Goal: Information Seeking & Learning: Learn about a topic

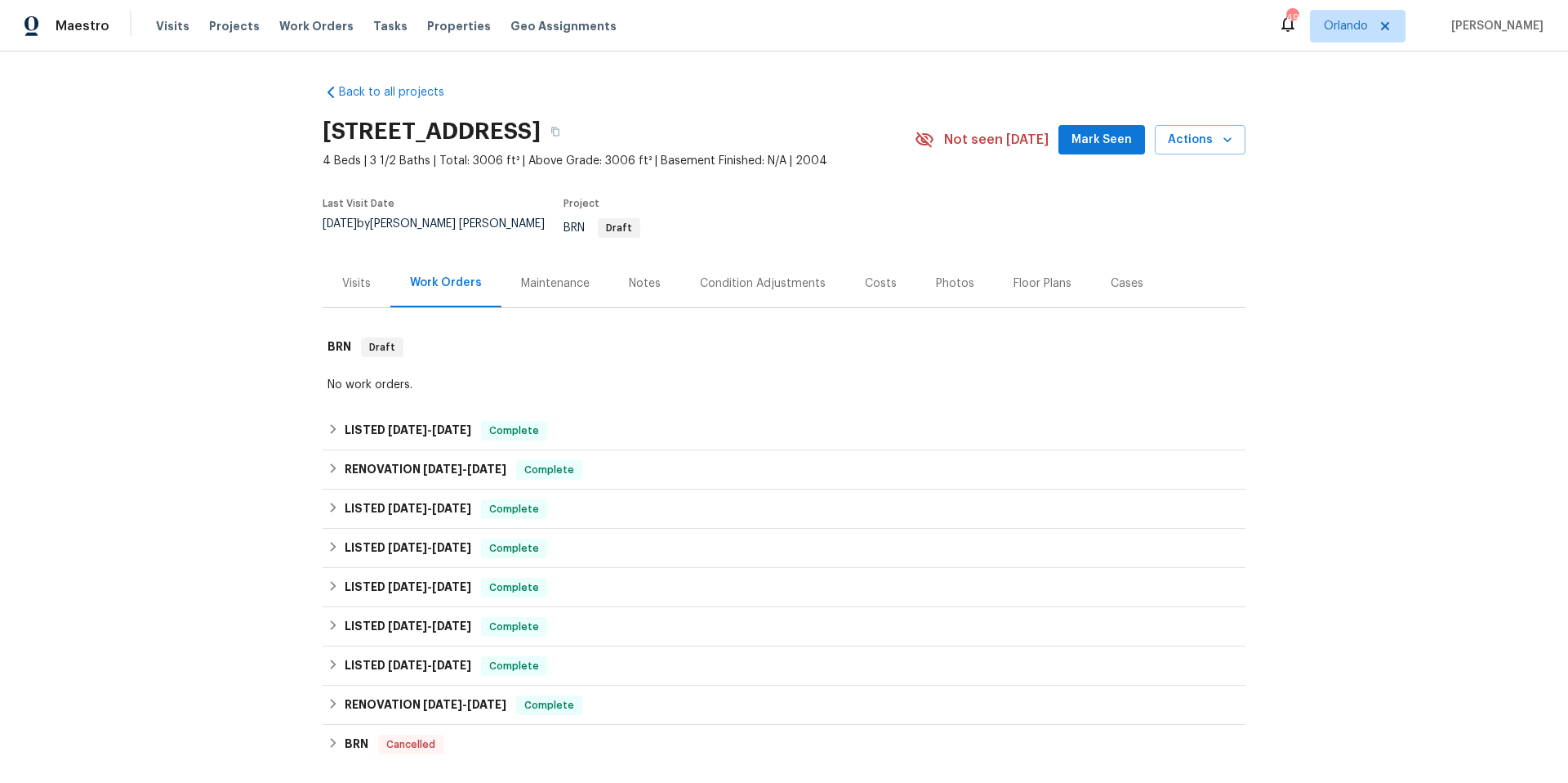
click at [353, 275] on div "Visits" at bounding box center [356, 283] width 29 height 16
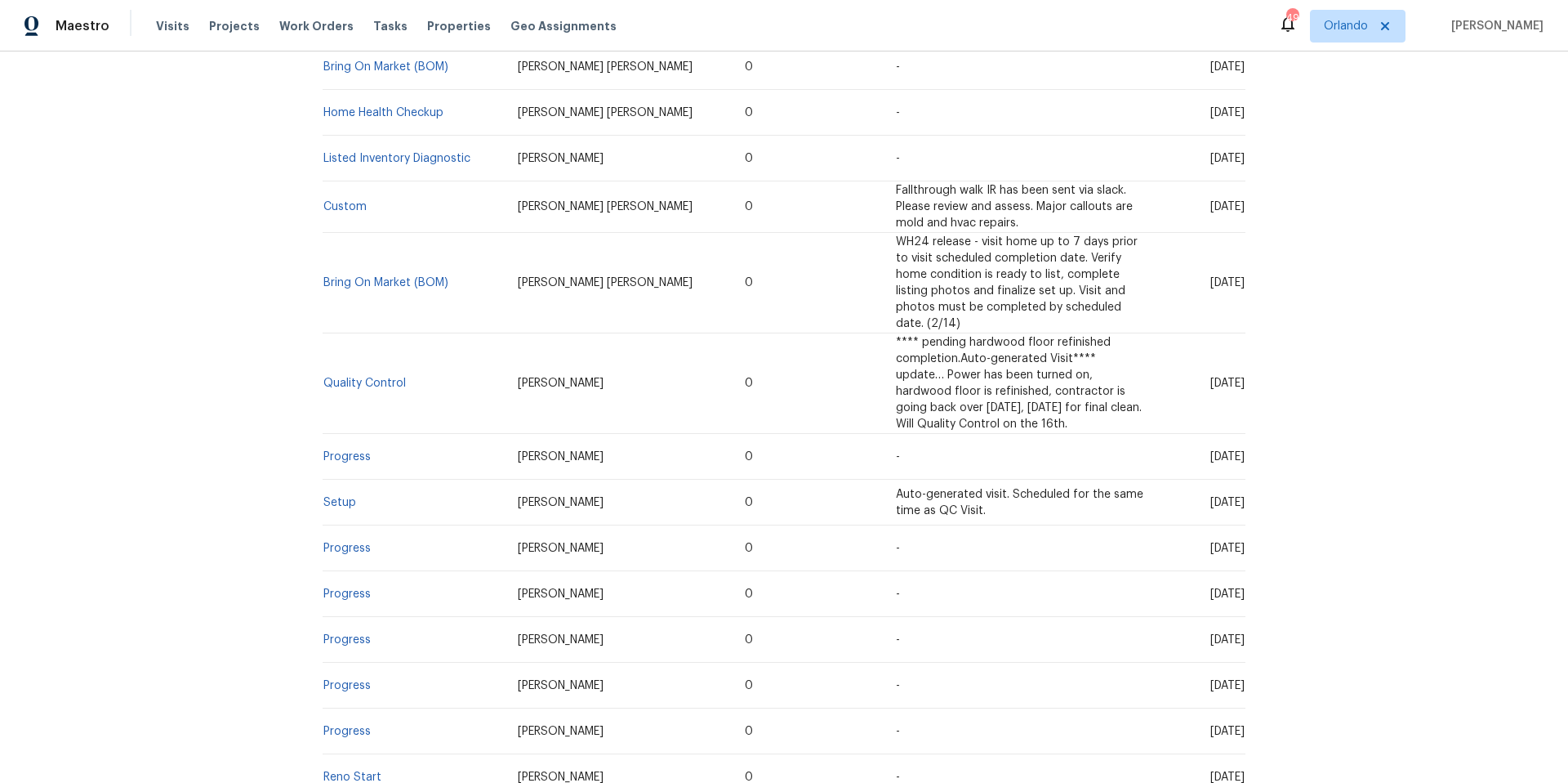
scroll to position [956, 0]
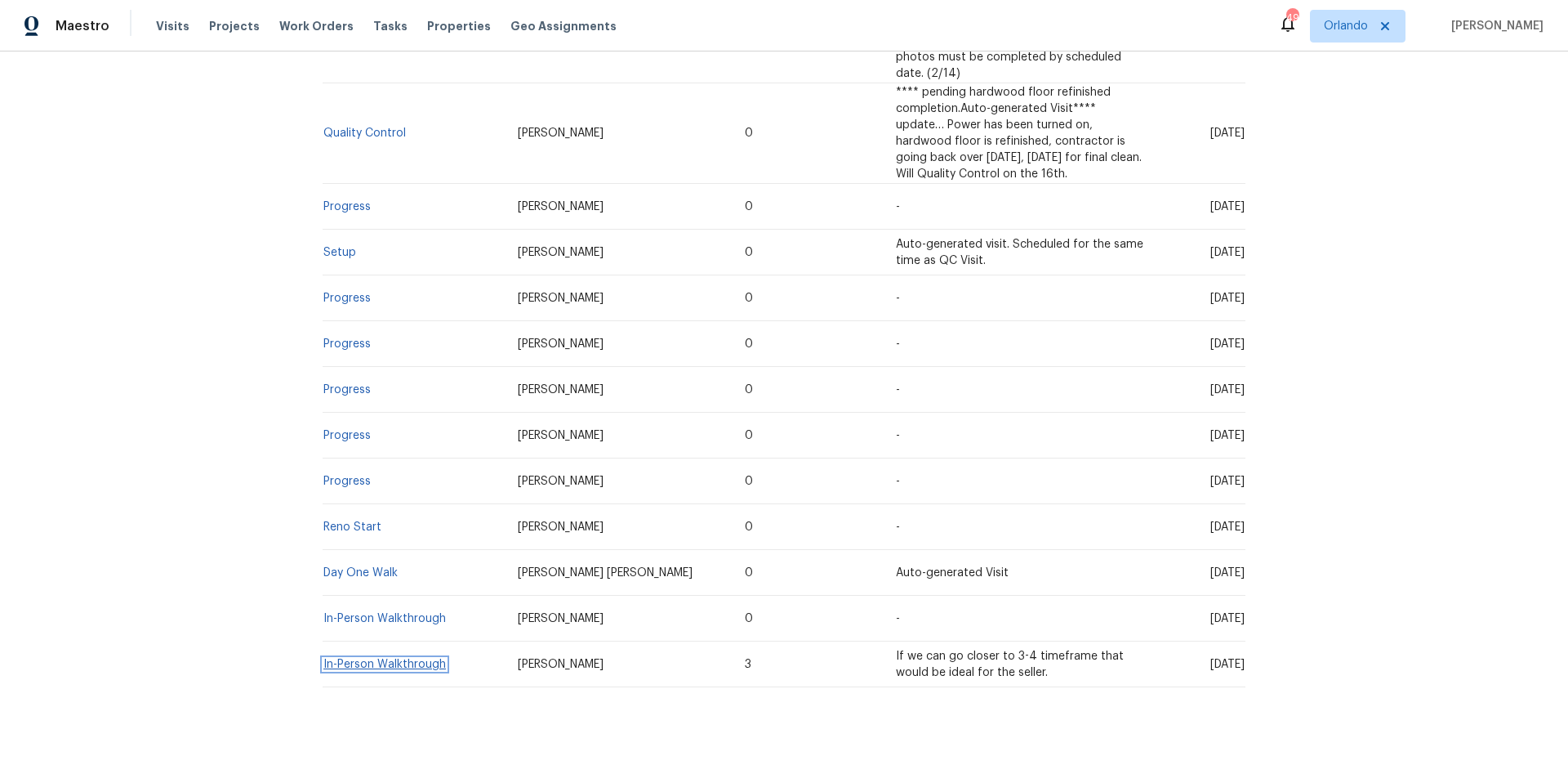
click at [368, 658] on link "In-Person Walkthrough" at bounding box center [384, 663] width 122 height 11
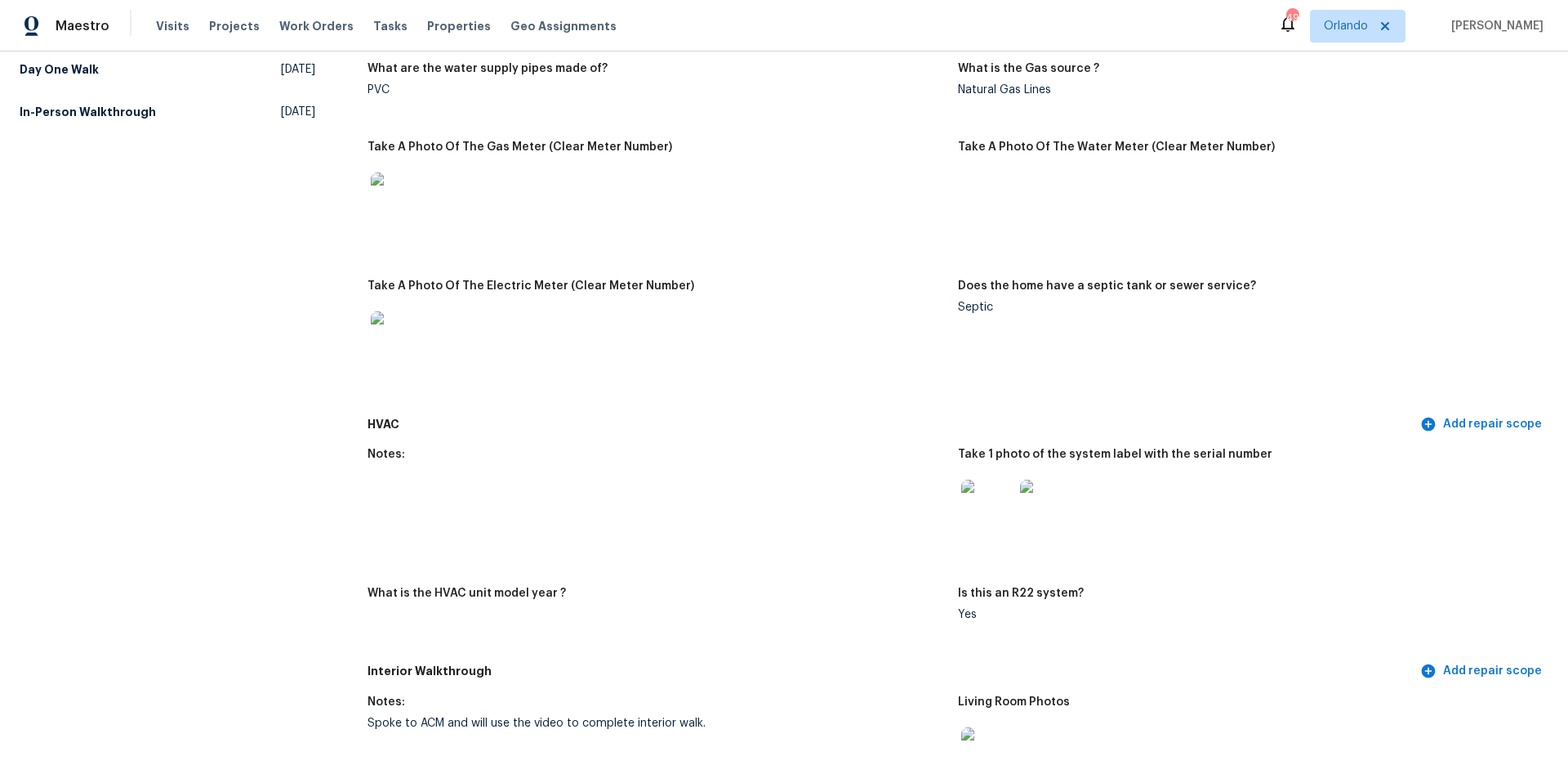
scroll to position [1091, 0]
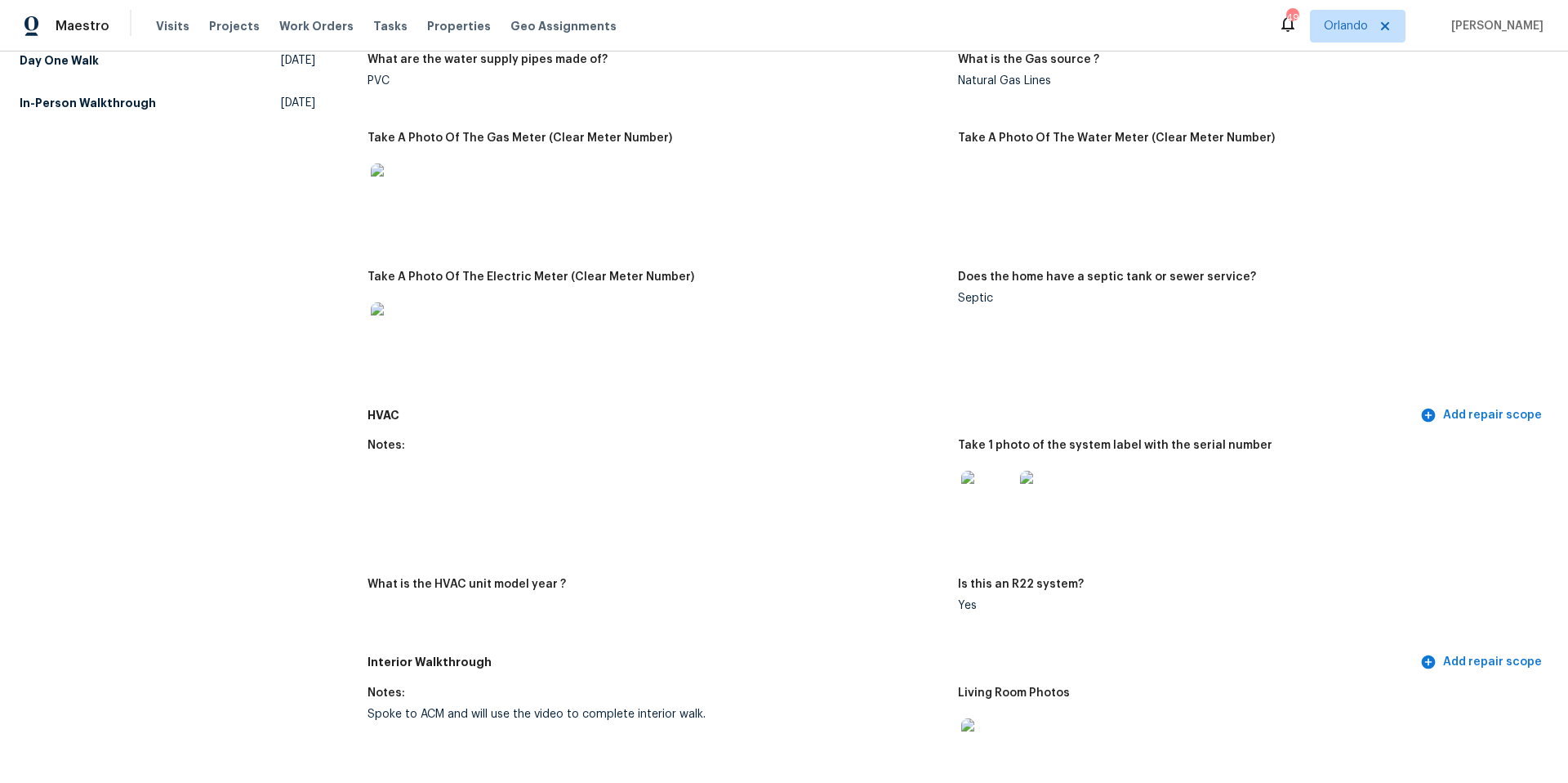
click at [982, 497] on img at bounding box center [988, 497] width 53 height 53
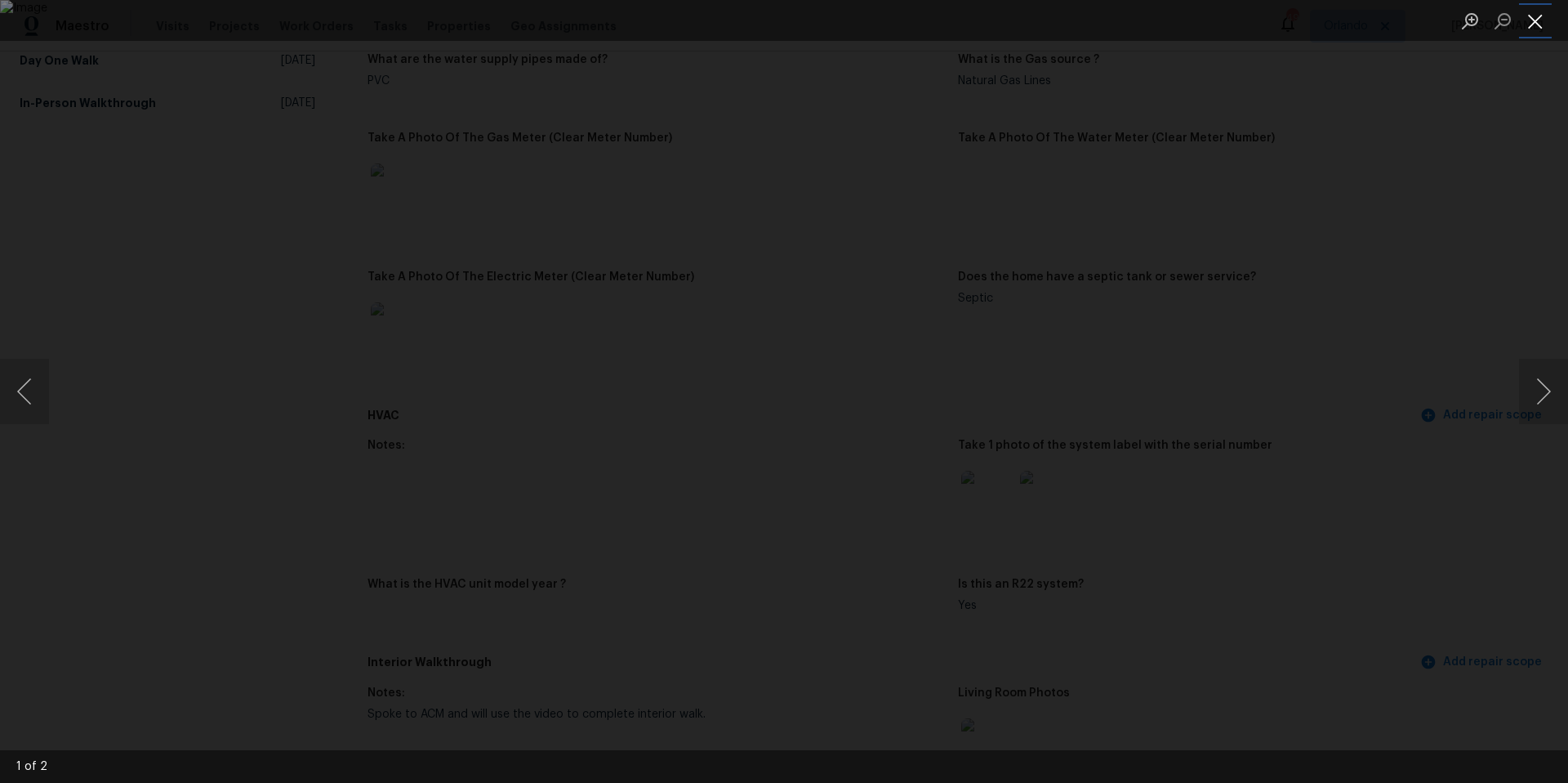
click at [1539, 23] on button "Close lightbox" at bounding box center [1535, 21] width 33 height 29
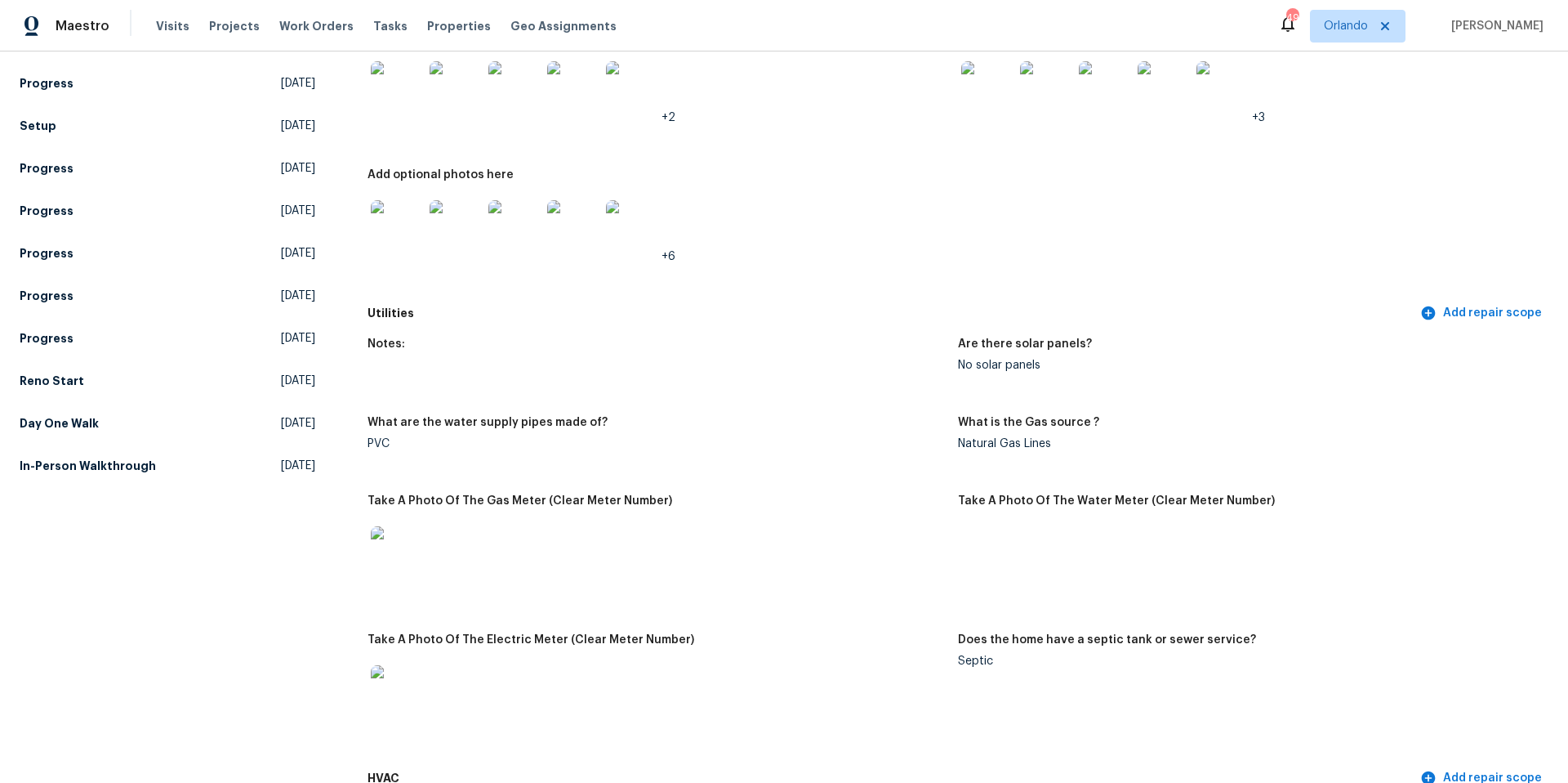
scroll to position [0, 0]
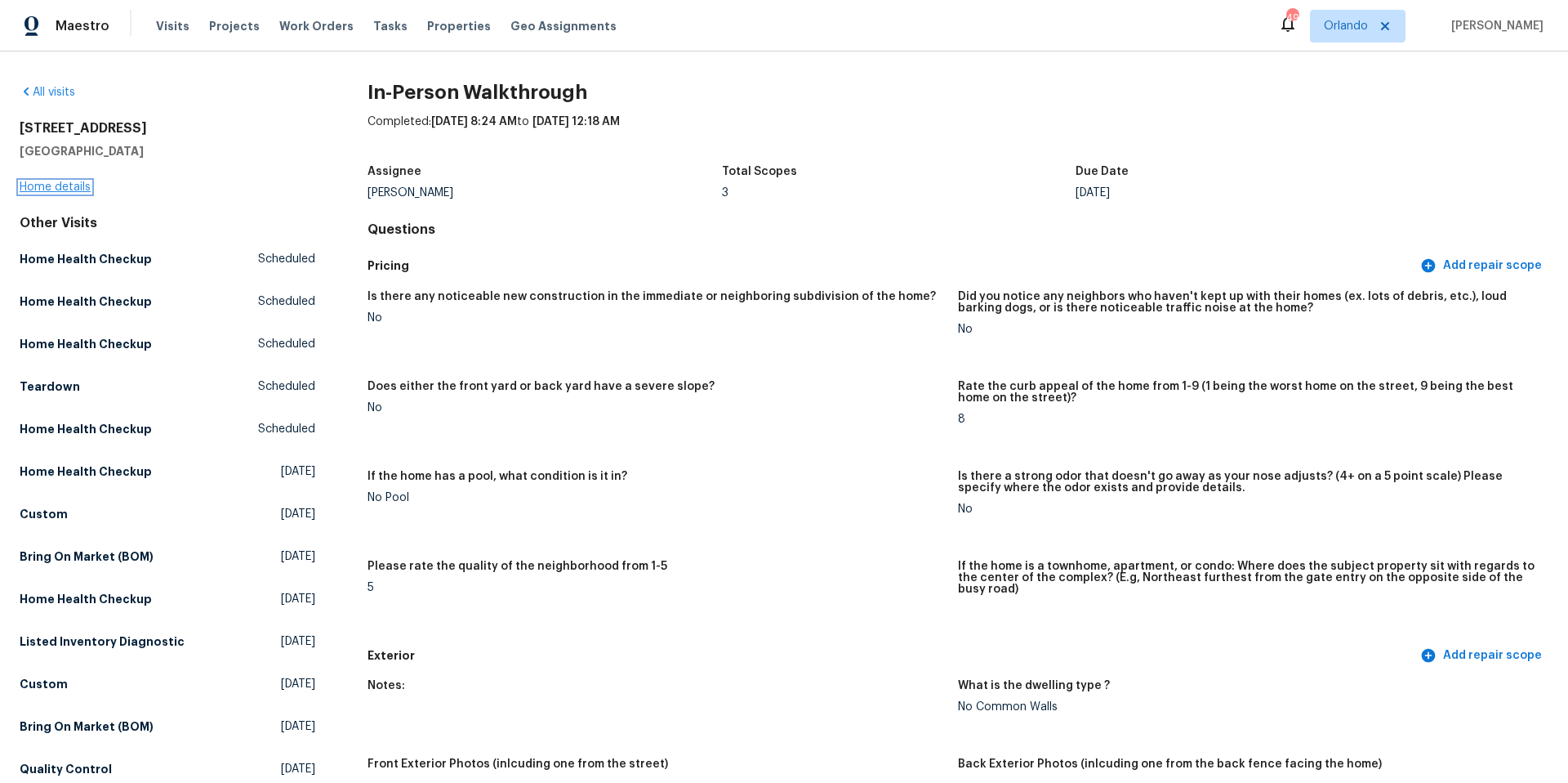
click at [66, 191] on link "Home details" at bounding box center [55, 186] width 71 height 11
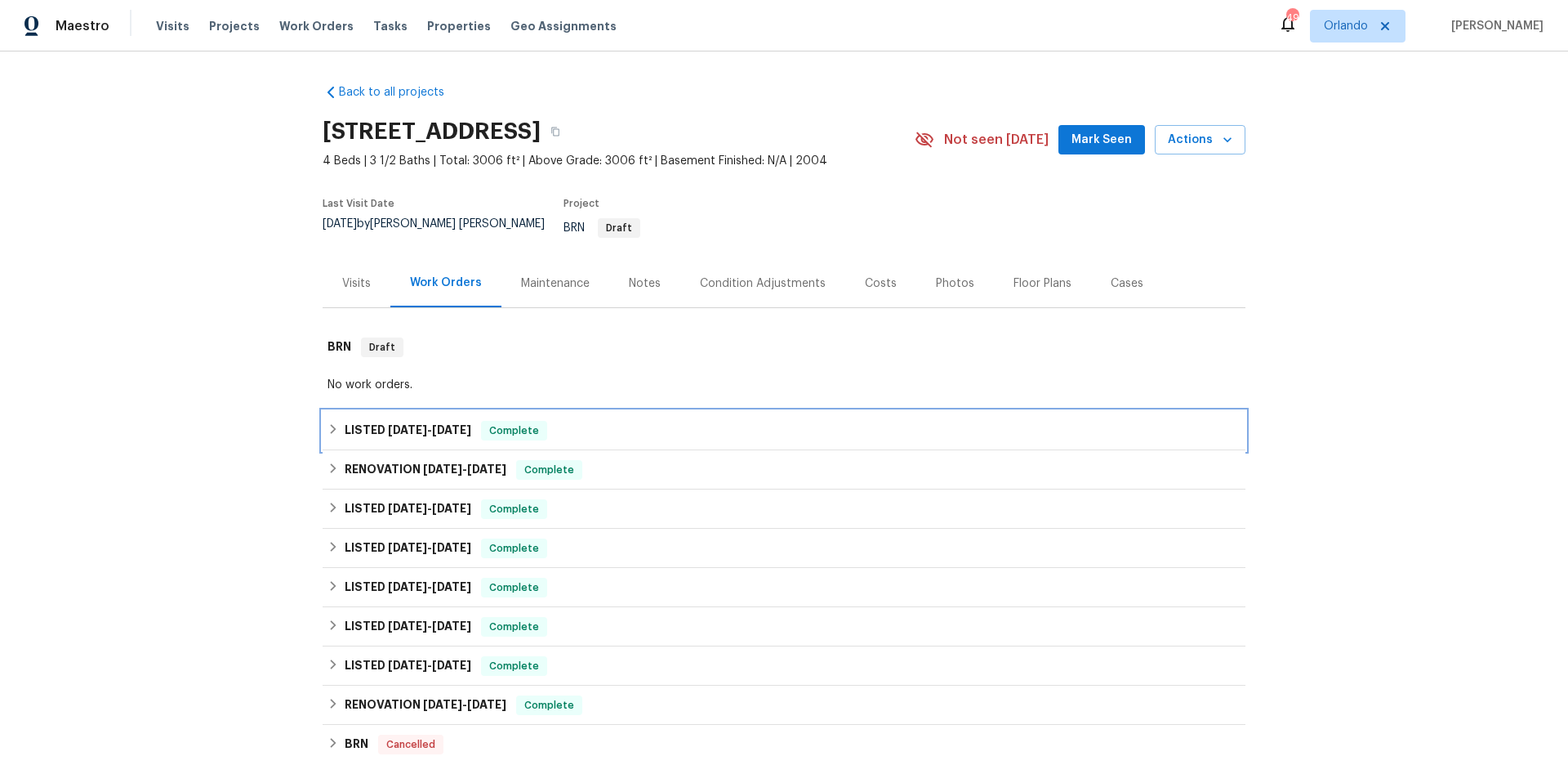
click at [573, 421] on div "LISTED [DATE] - [DATE] Complete" at bounding box center [784, 431] width 913 height 20
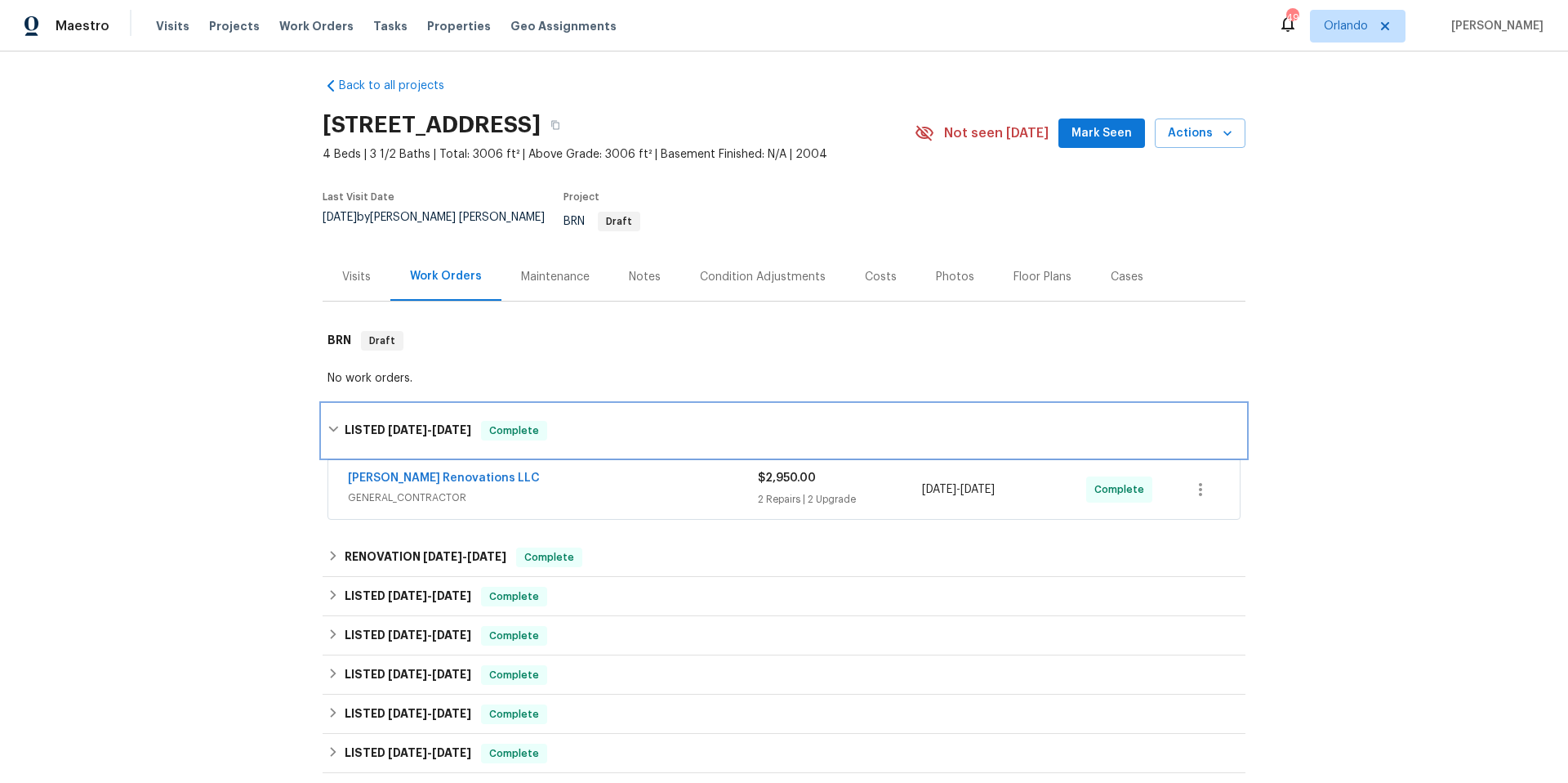
scroll to position [19, 0]
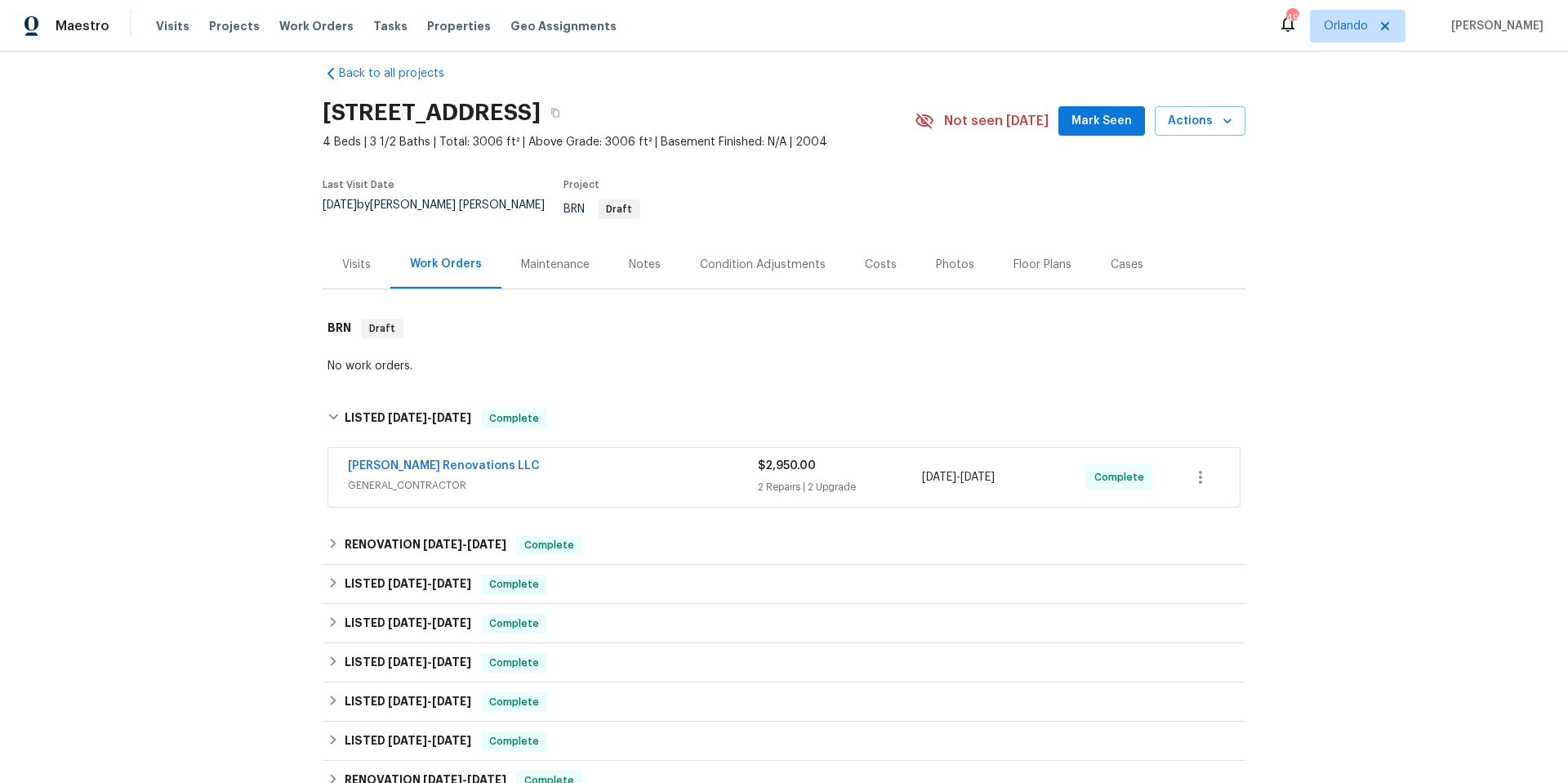
click at [576, 461] on div "[PERSON_NAME] Renovations LLC" at bounding box center [554, 467] width 410 height 20
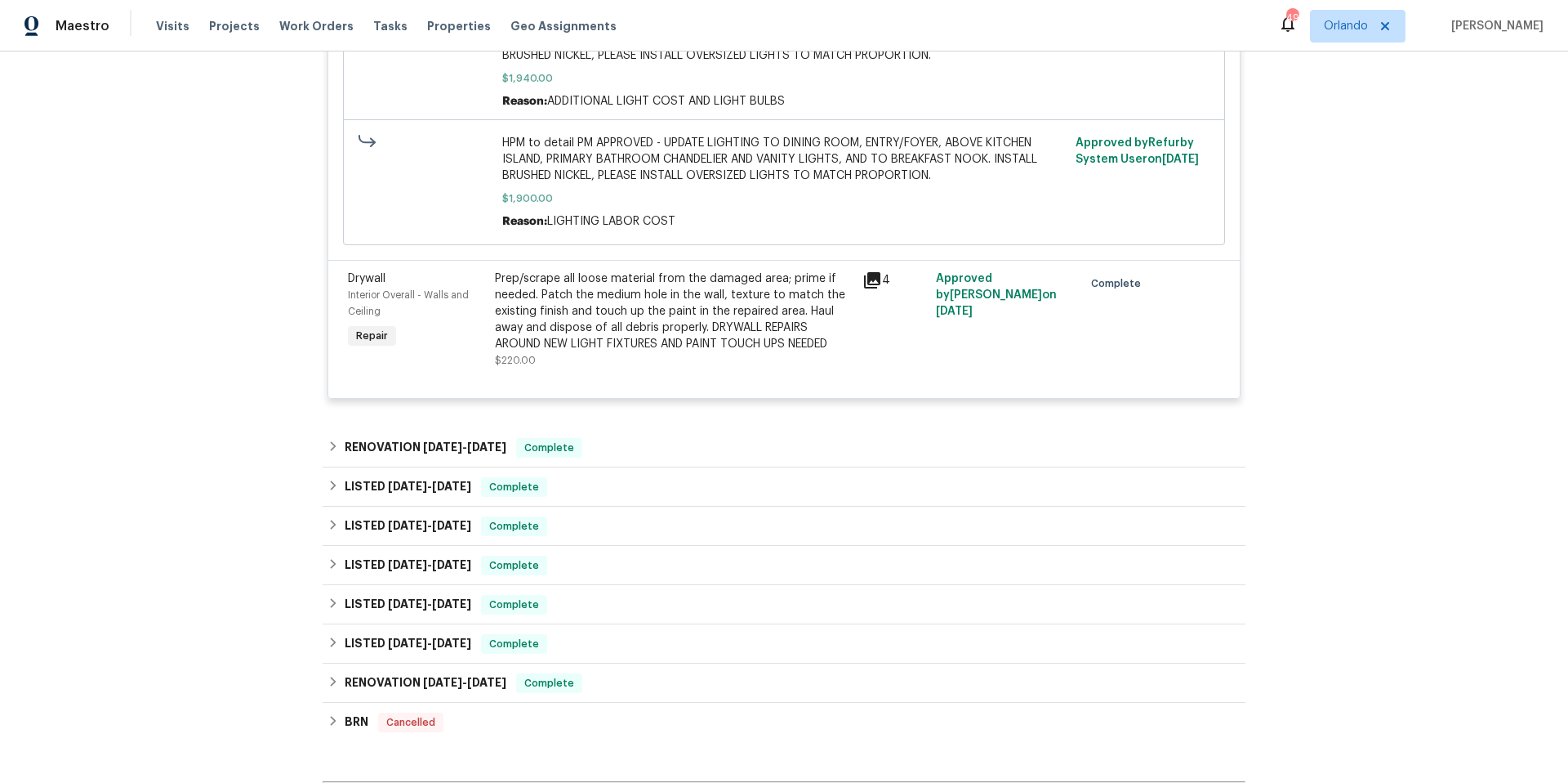
scroll to position [976, 0]
click at [611, 441] on div "RENOVATION [DATE] - [DATE] Complete" at bounding box center [784, 446] width 913 height 20
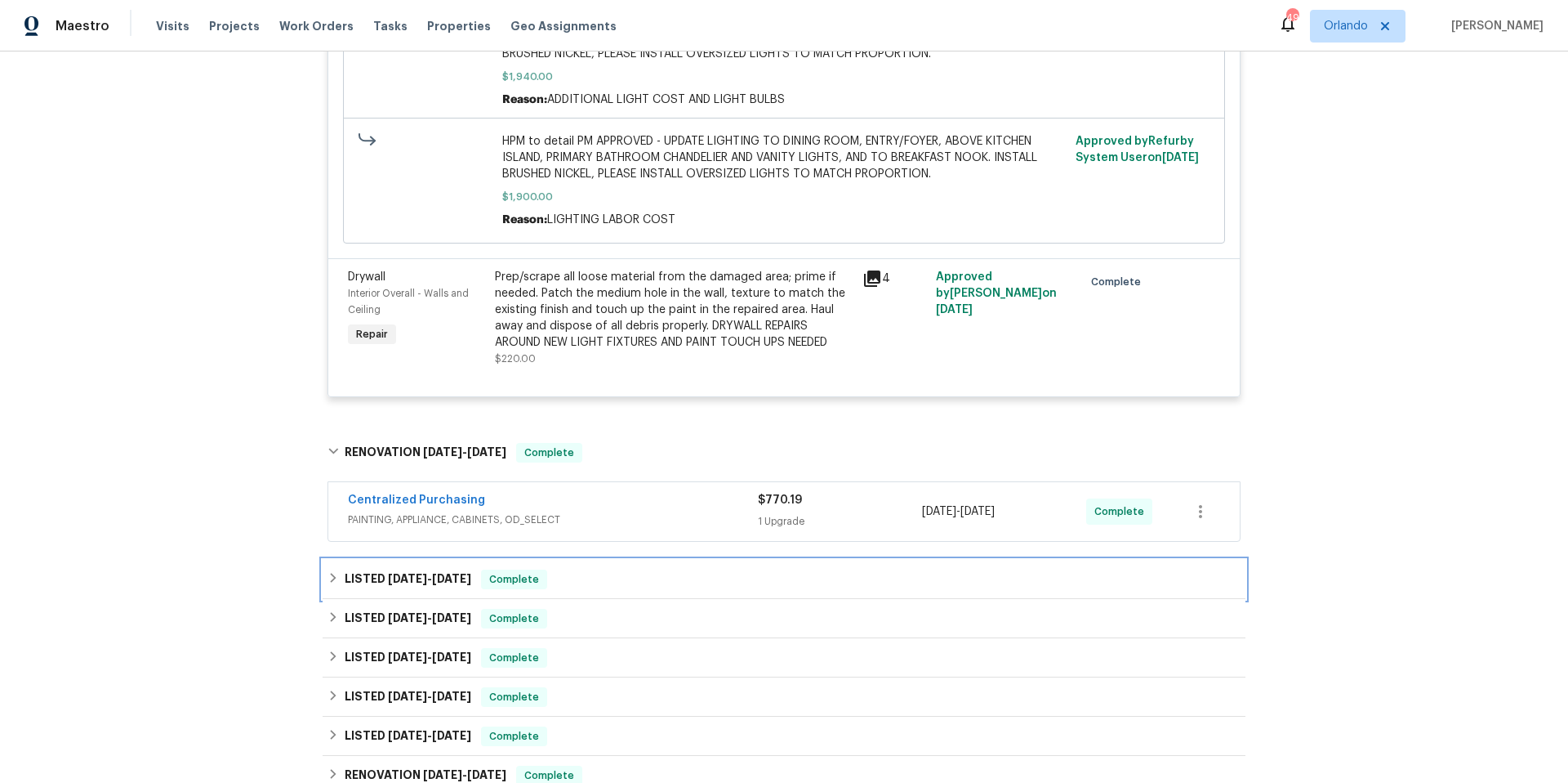
click at [609, 560] on div "LISTED [DATE] - [DATE] Complete" at bounding box center [784, 579] width 923 height 39
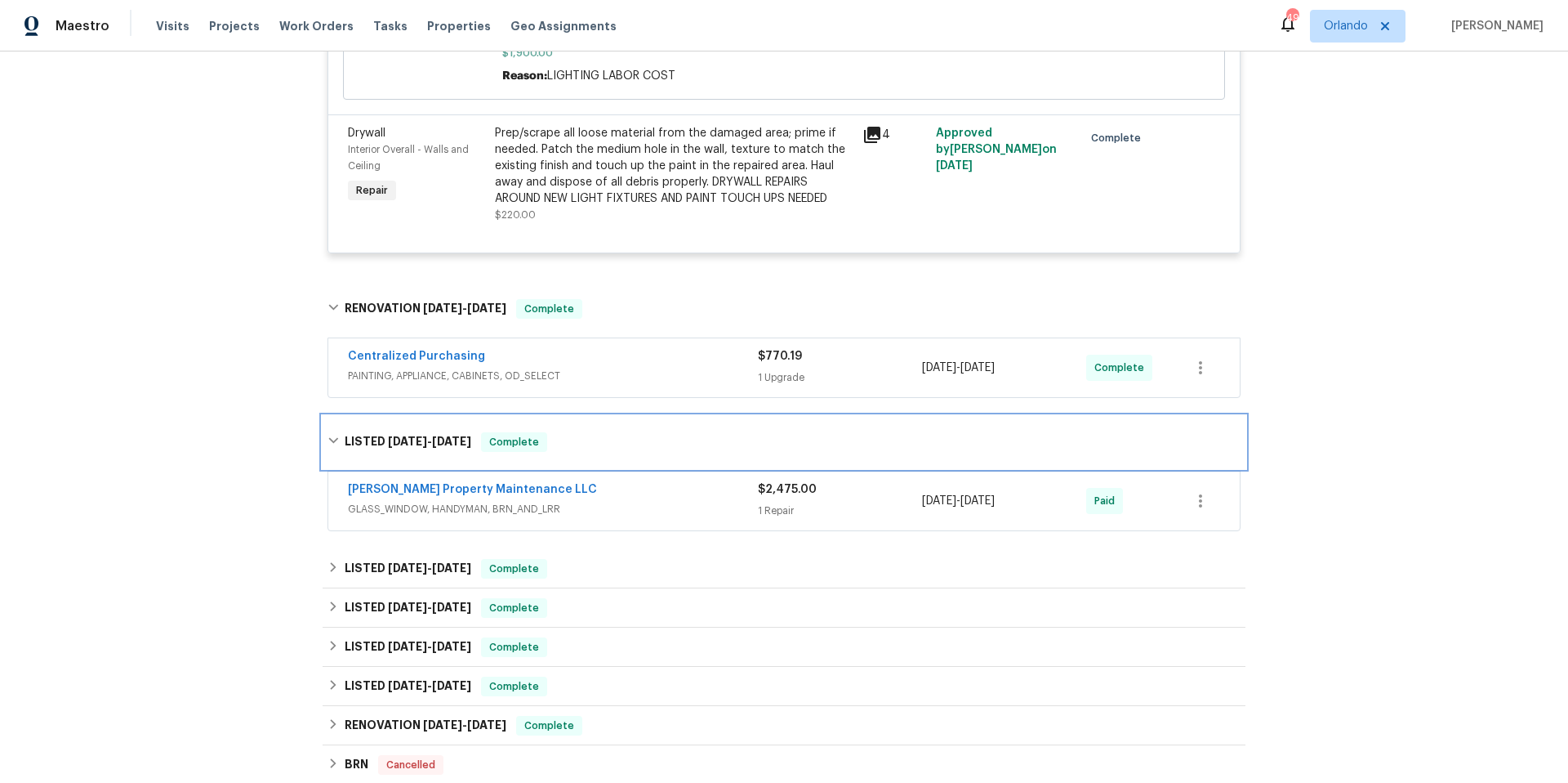
scroll to position [1123, 0]
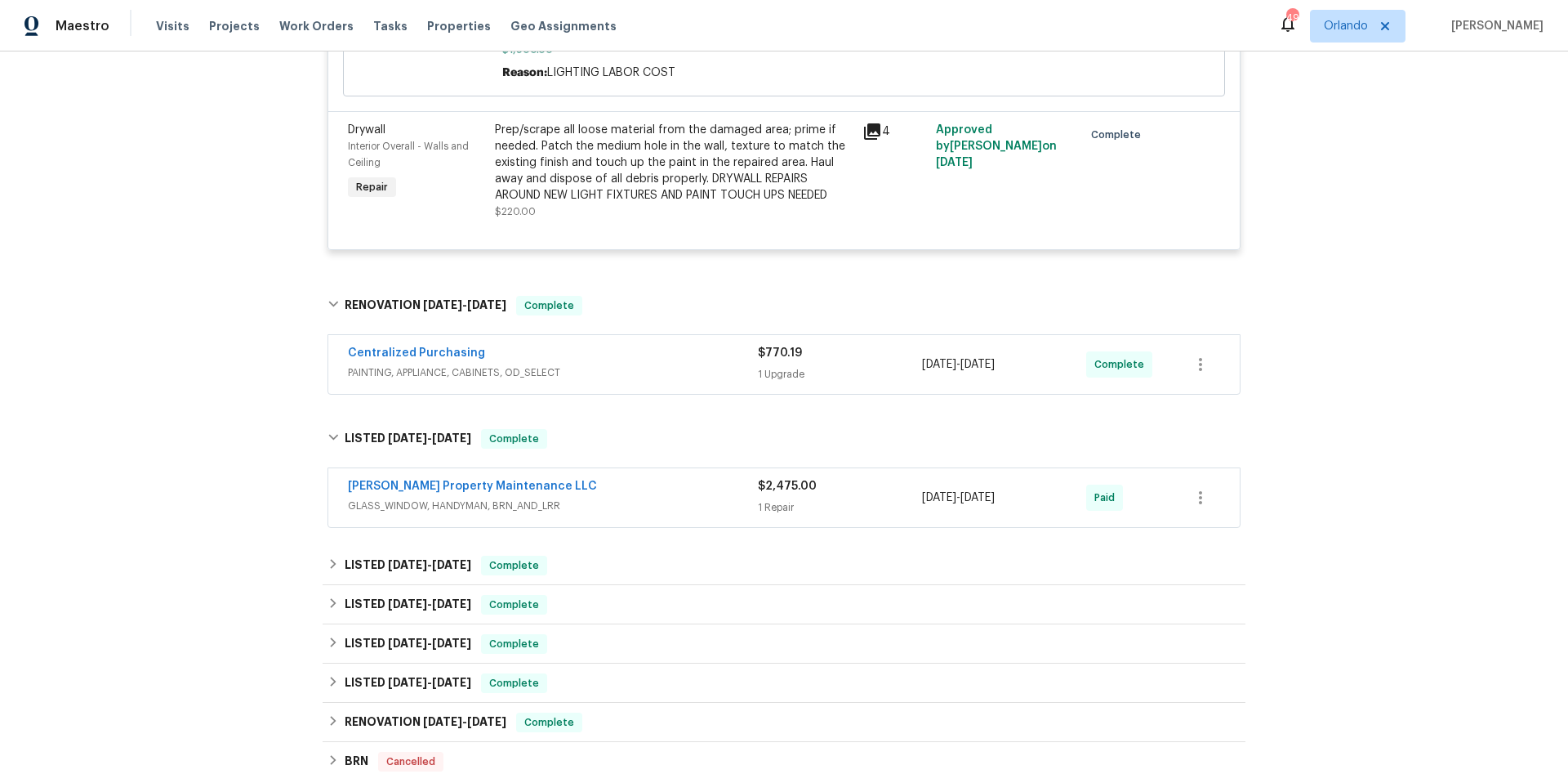
click at [659, 498] on span "GLASS_WINDOW, HANDYMAN, BRN_AND_LRR" at bounding box center [554, 506] width 410 height 16
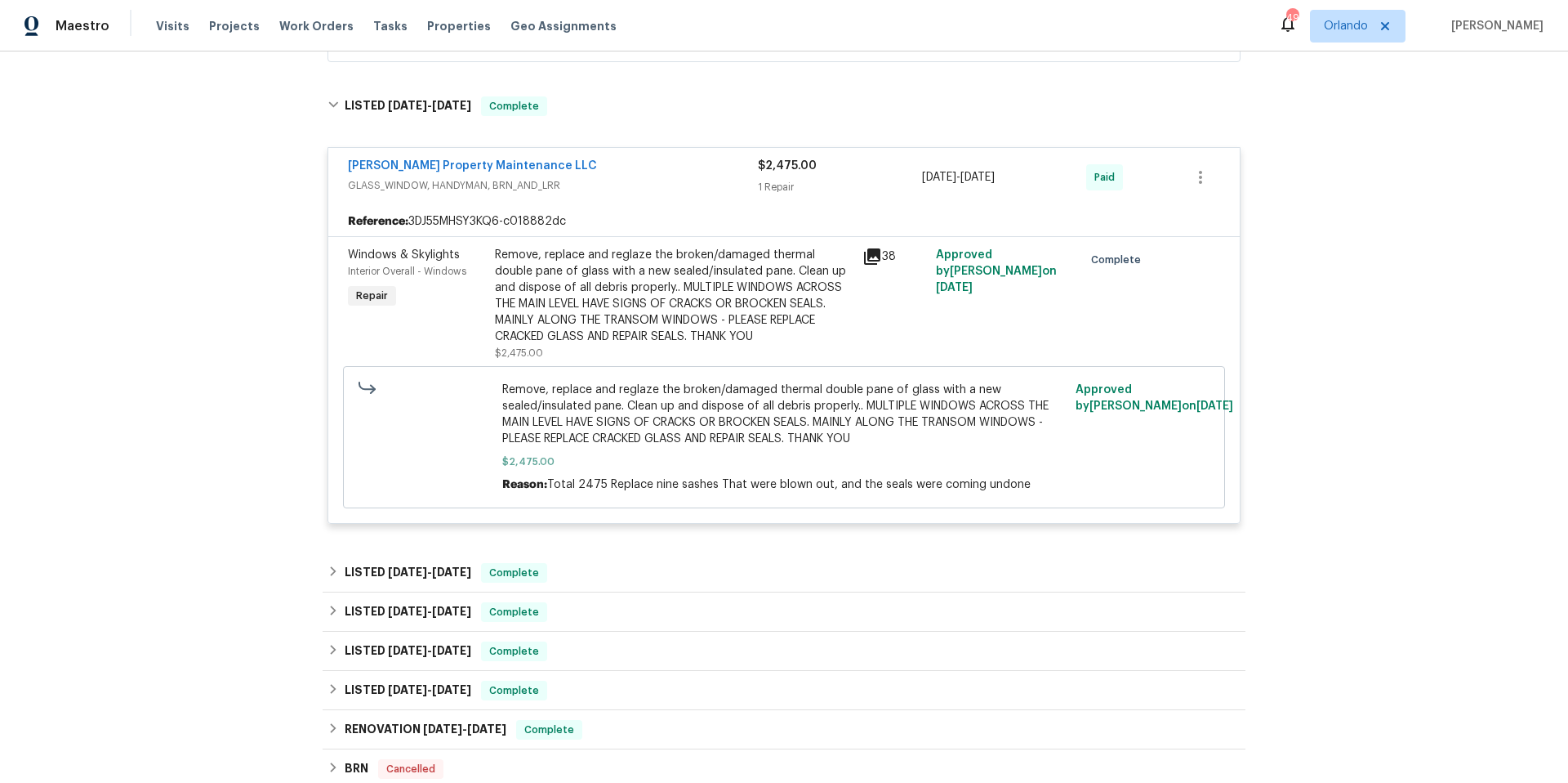
scroll to position [1541, 0]
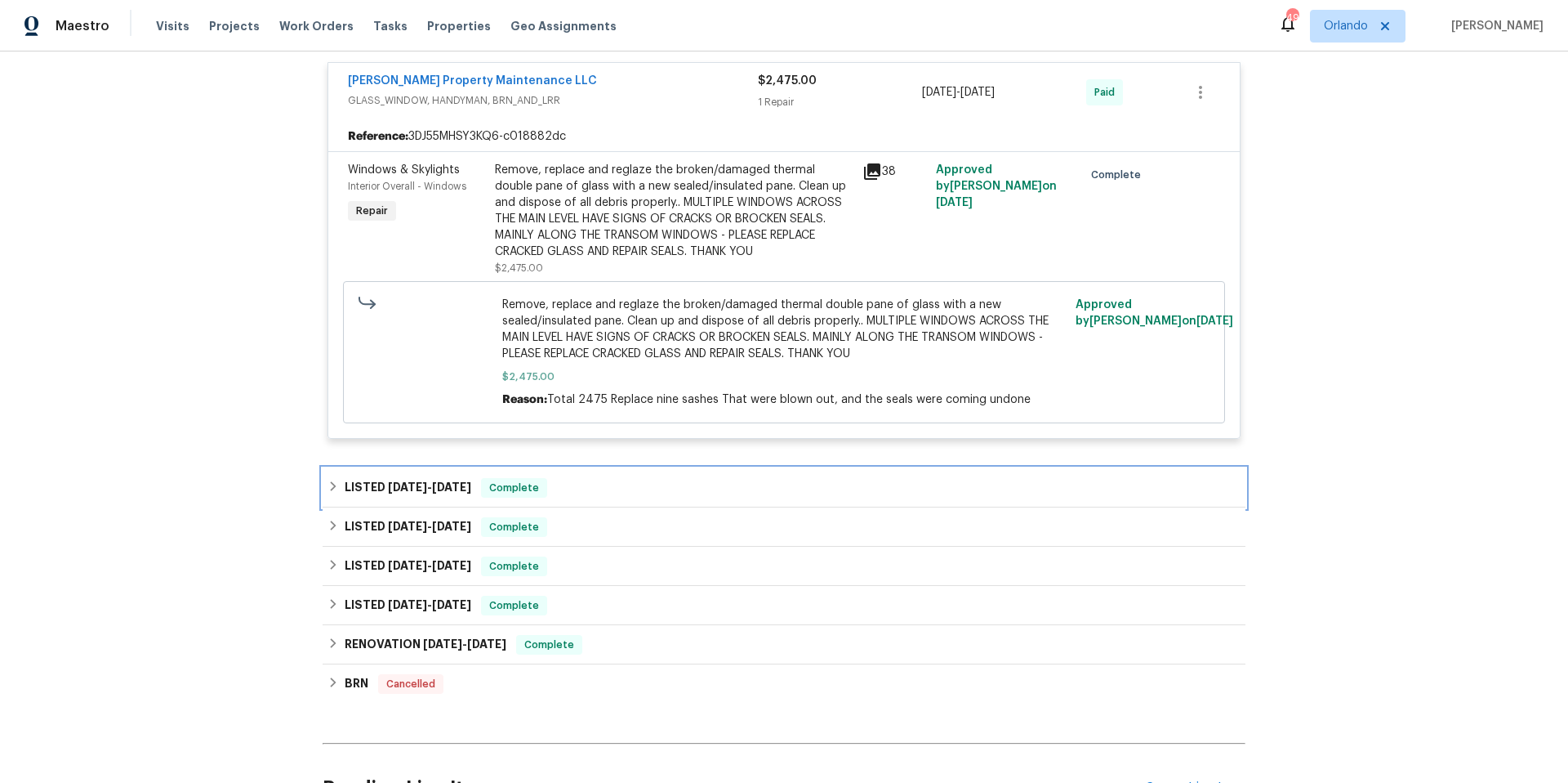
click at [666, 486] on div "LISTED [DATE] - [DATE] Complete" at bounding box center [784, 488] width 913 height 20
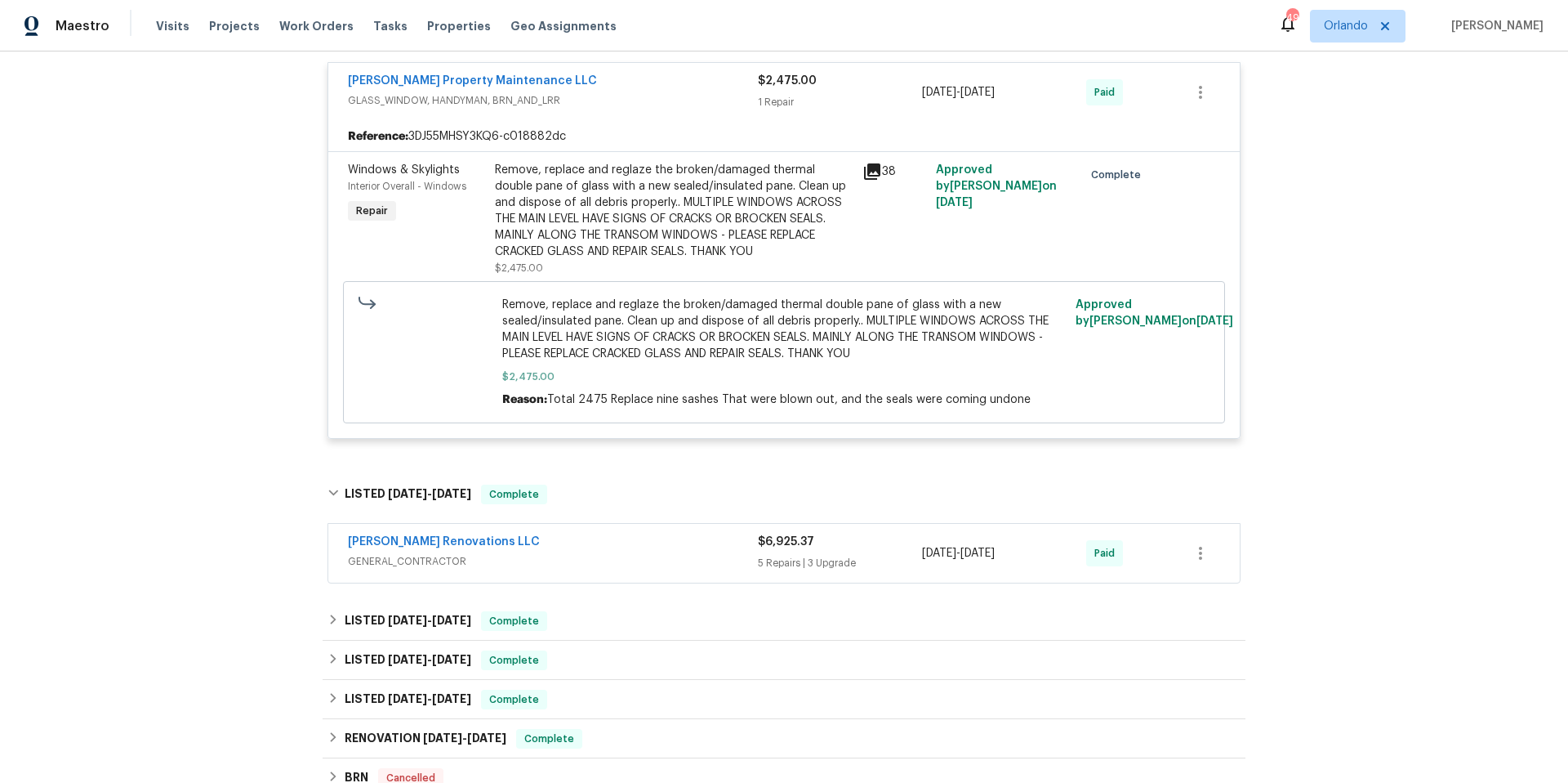
click at [641, 553] on span "GENERAL_CONTRACTOR" at bounding box center [554, 561] width 410 height 16
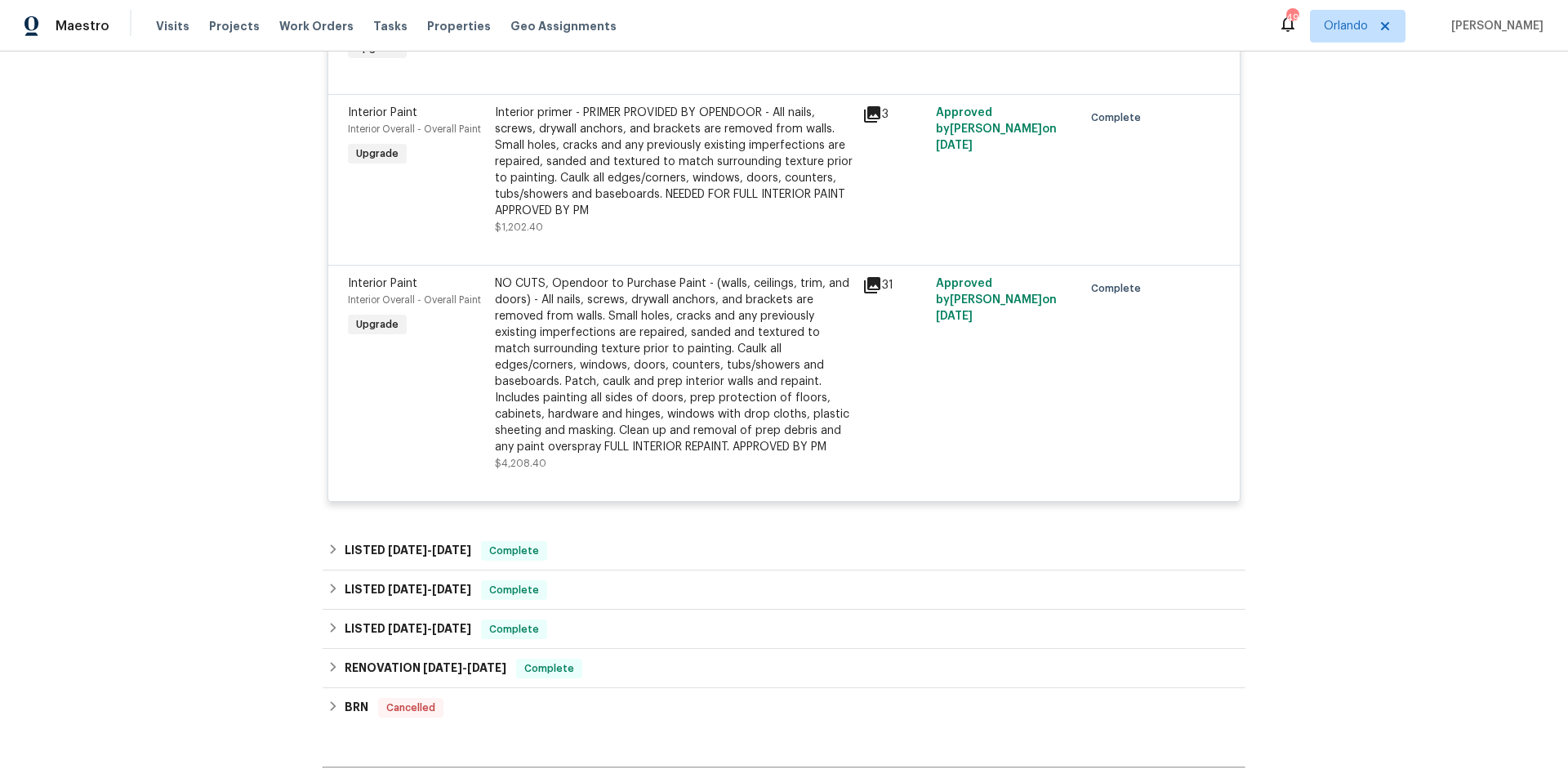
scroll to position [3205, 0]
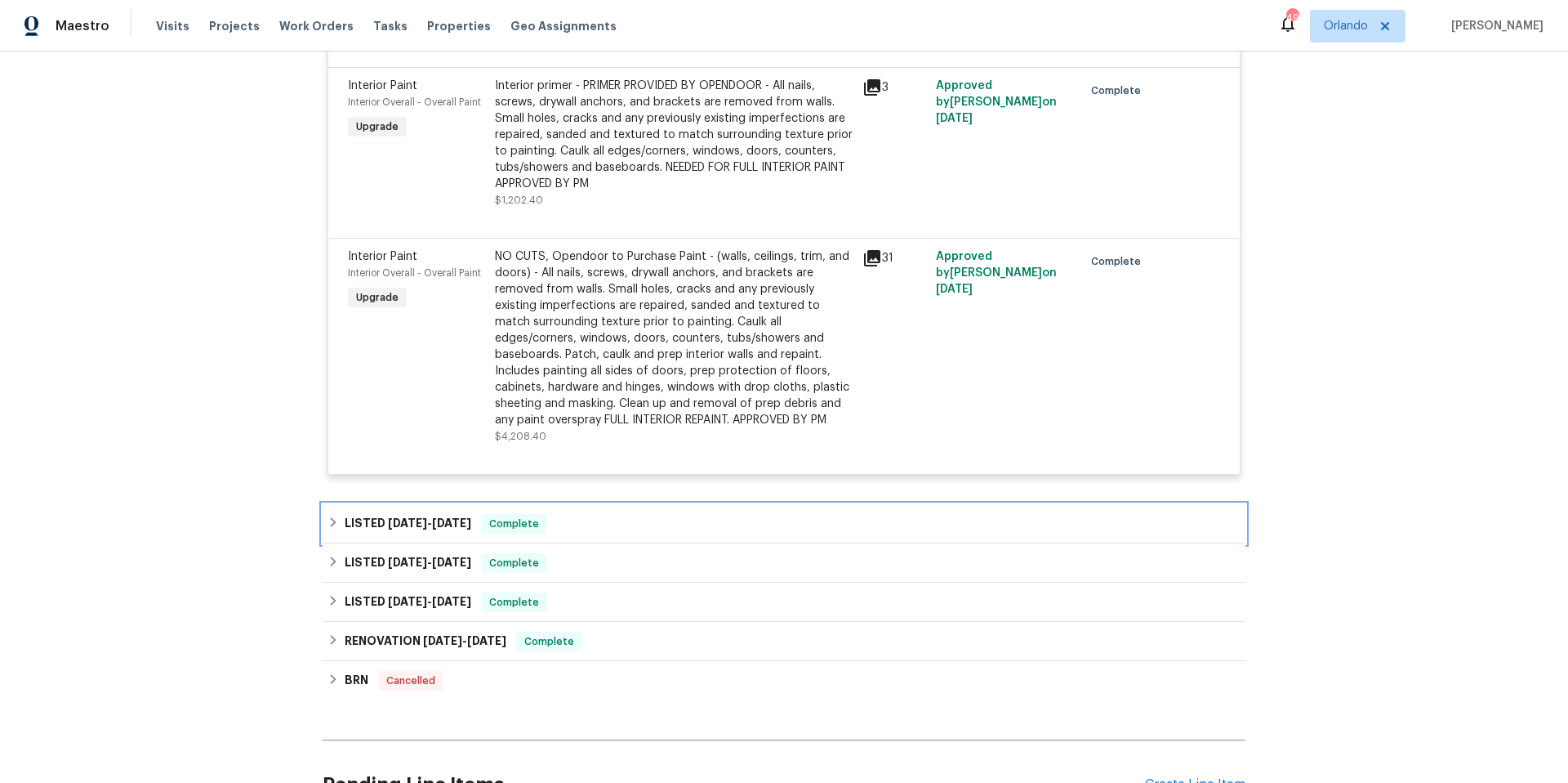
click at [626, 514] on div "LISTED [DATE] - [DATE] Complete" at bounding box center [784, 524] width 913 height 20
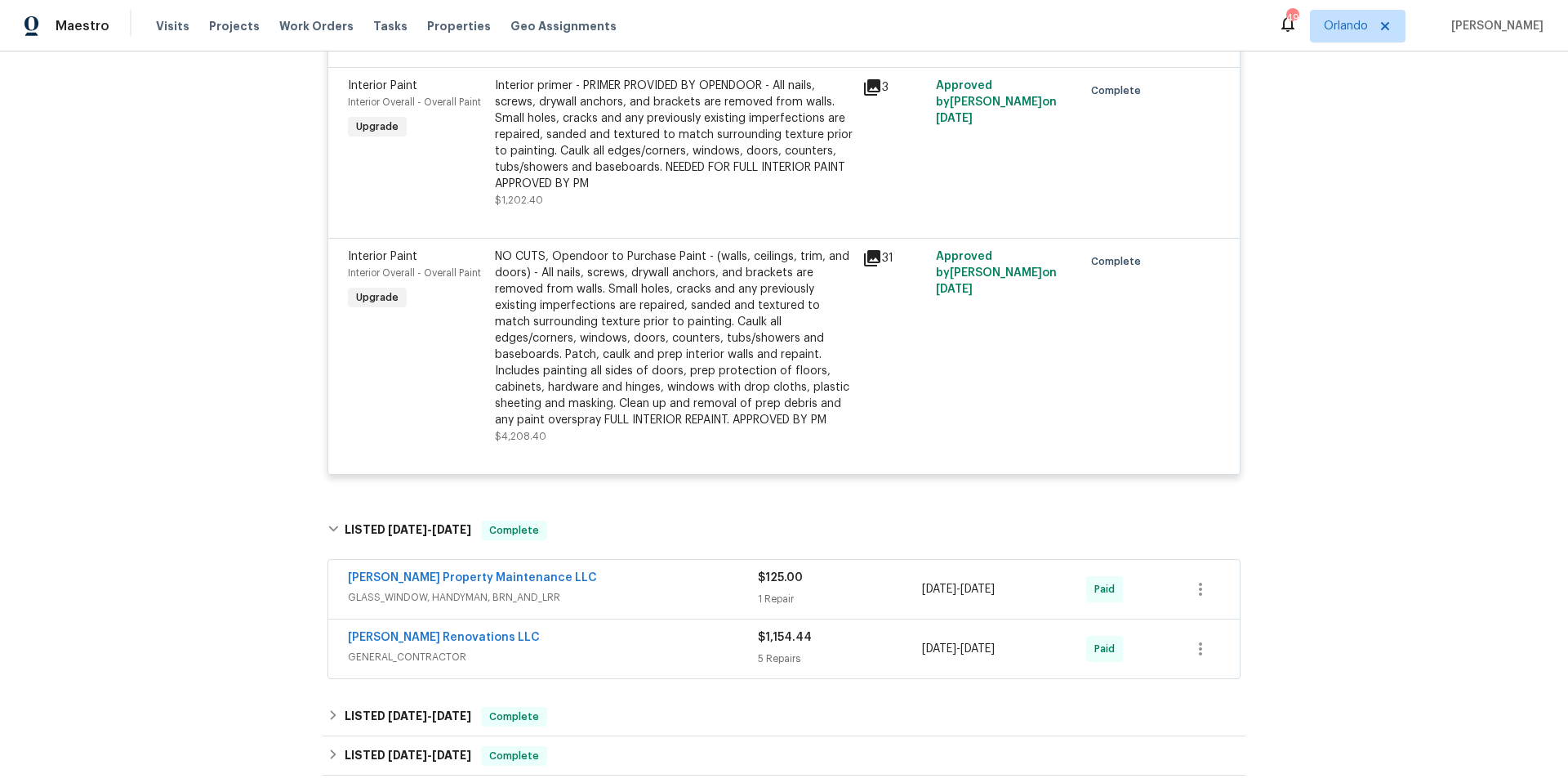
click at [625, 620] on div "[PERSON_NAME] Renovations LLC GENERAL_CONTRACTOR $1,154.44 5 Repairs [DATE] - […" at bounding box center [784, 649] width 912 height 59
click at [627, 630] on div "[PERSON_NAME] Renovations LLC" at bounding box center [554, 640] width 410 height 20
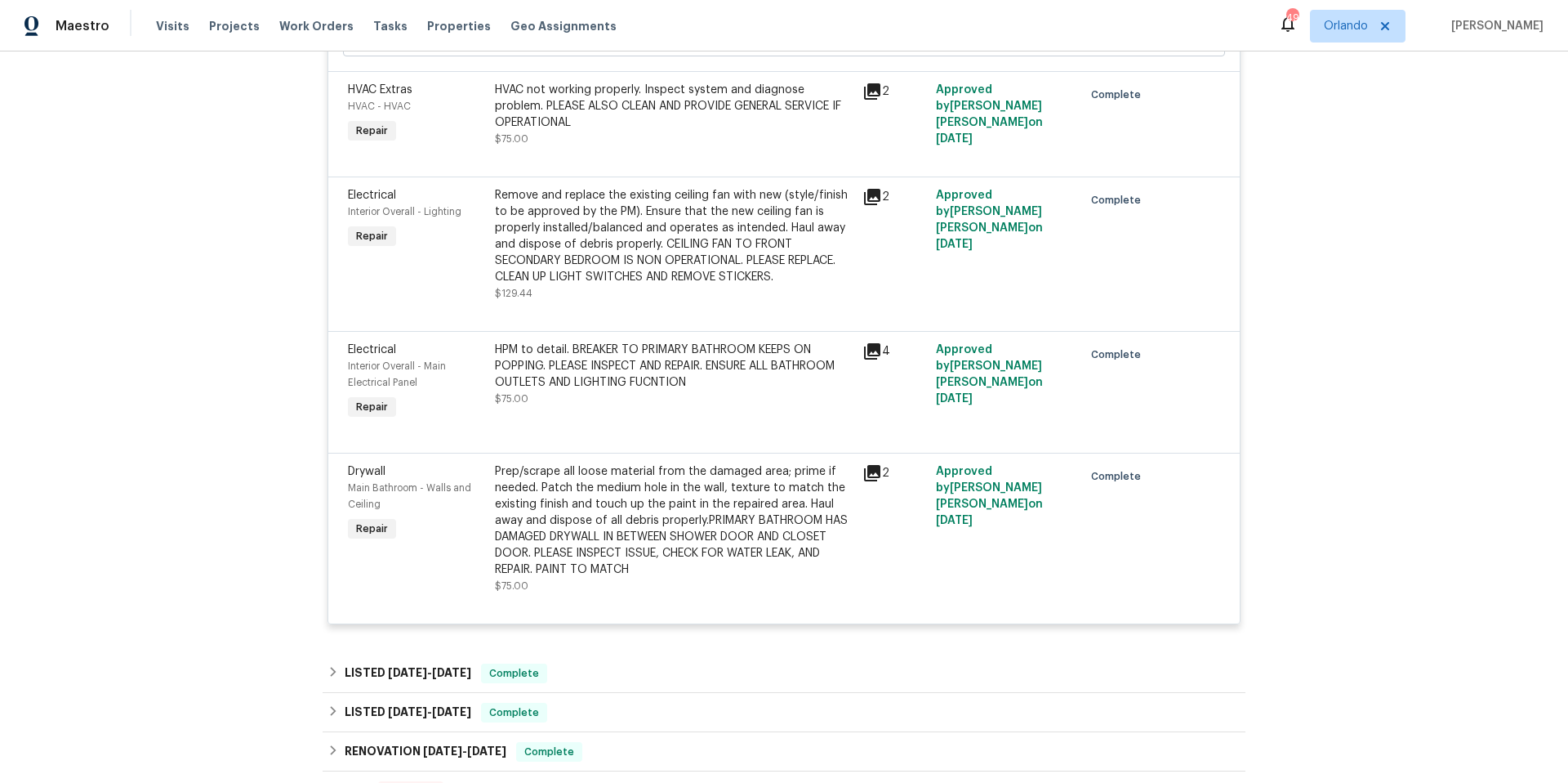
scroll to position [4167, 0]
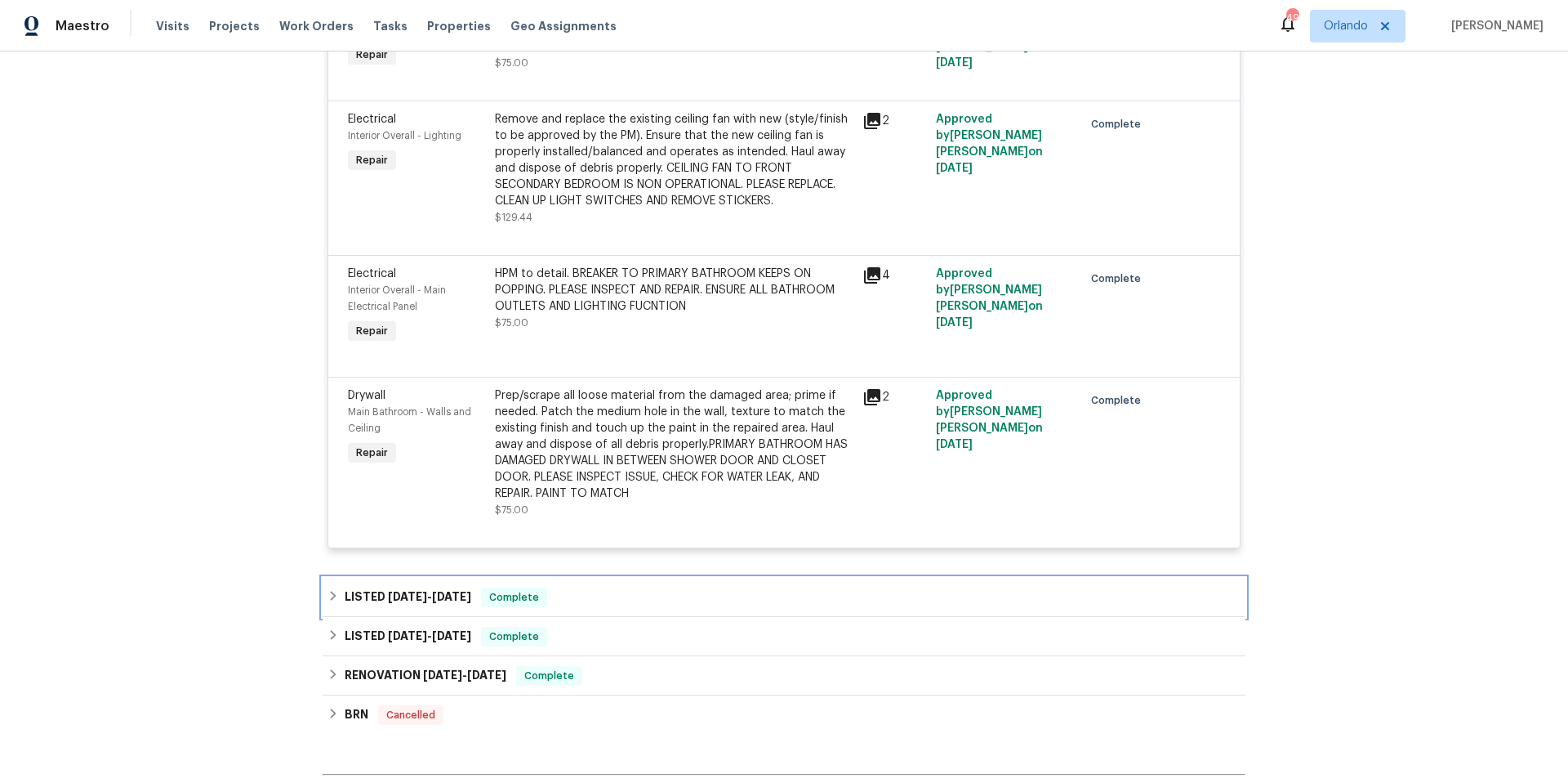
click at [634, 578] on div "LISTED [DATE] - [DATE] Complete" at bounding box center [784, 597] width 923 height 39
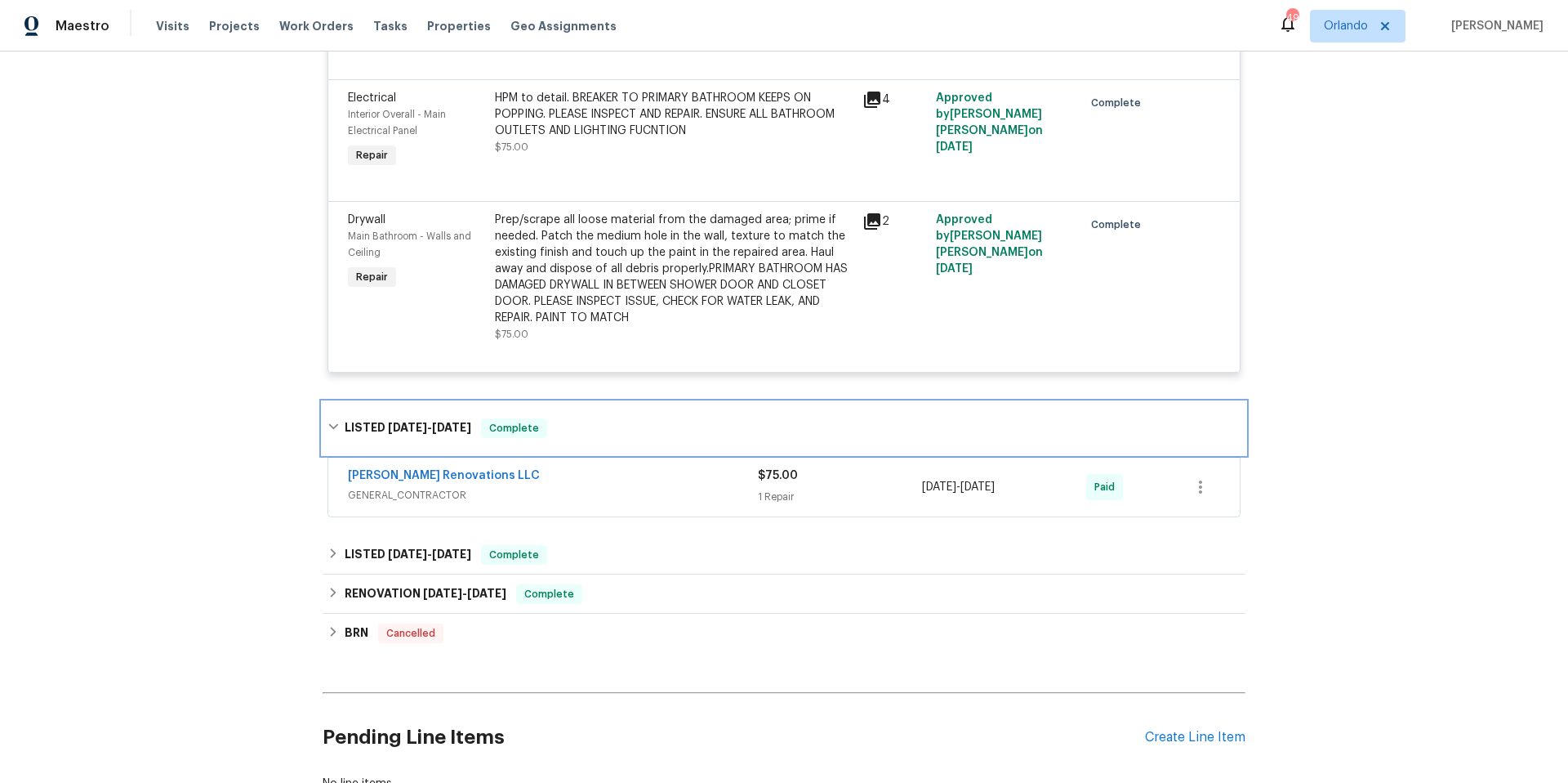
scroll to position [4407, 0]
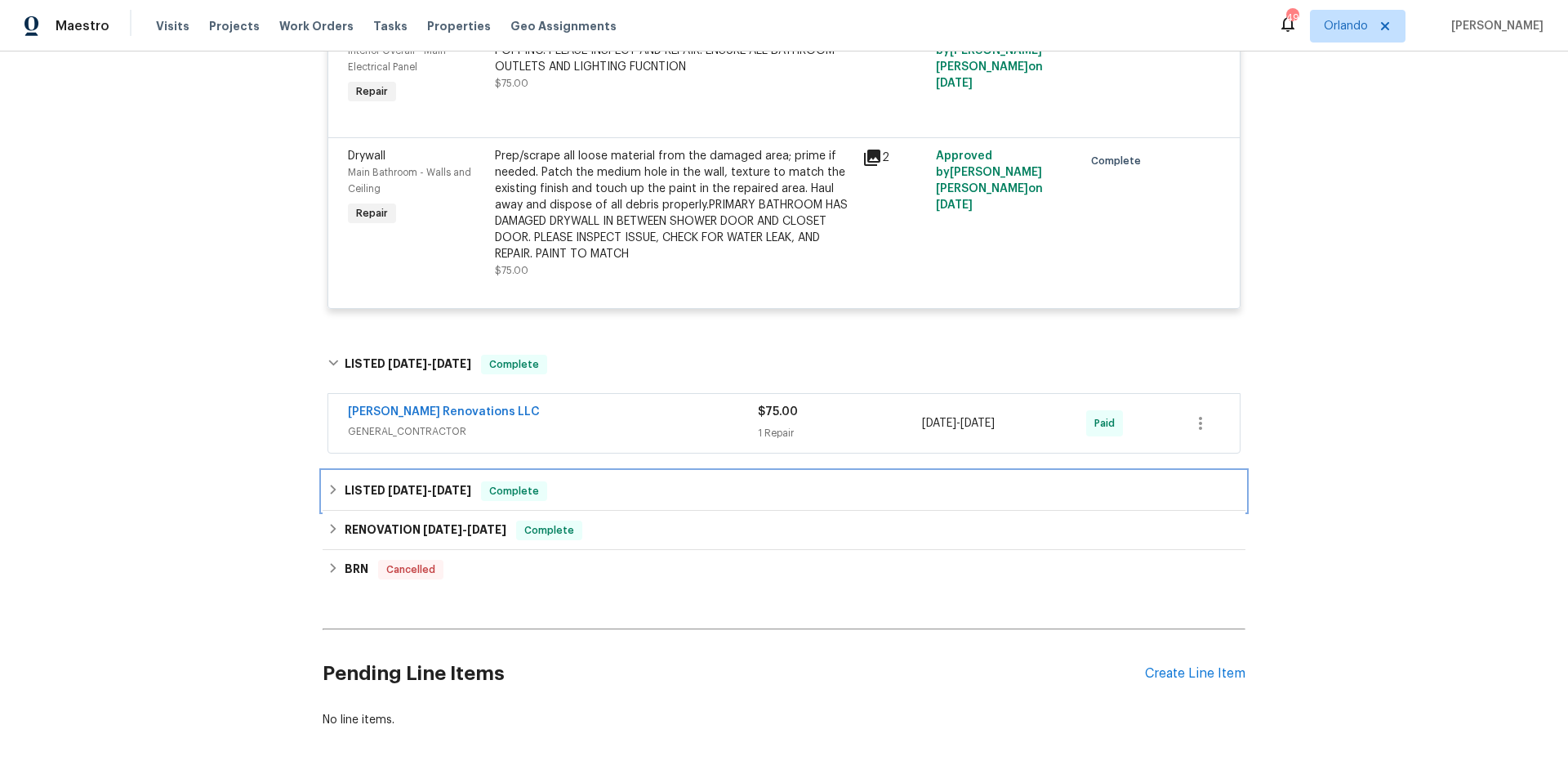
click at [649, 471] on div "LISTED [DATE] - [DATE] Complete" at bounding box center [784, 490] width 923 height 39
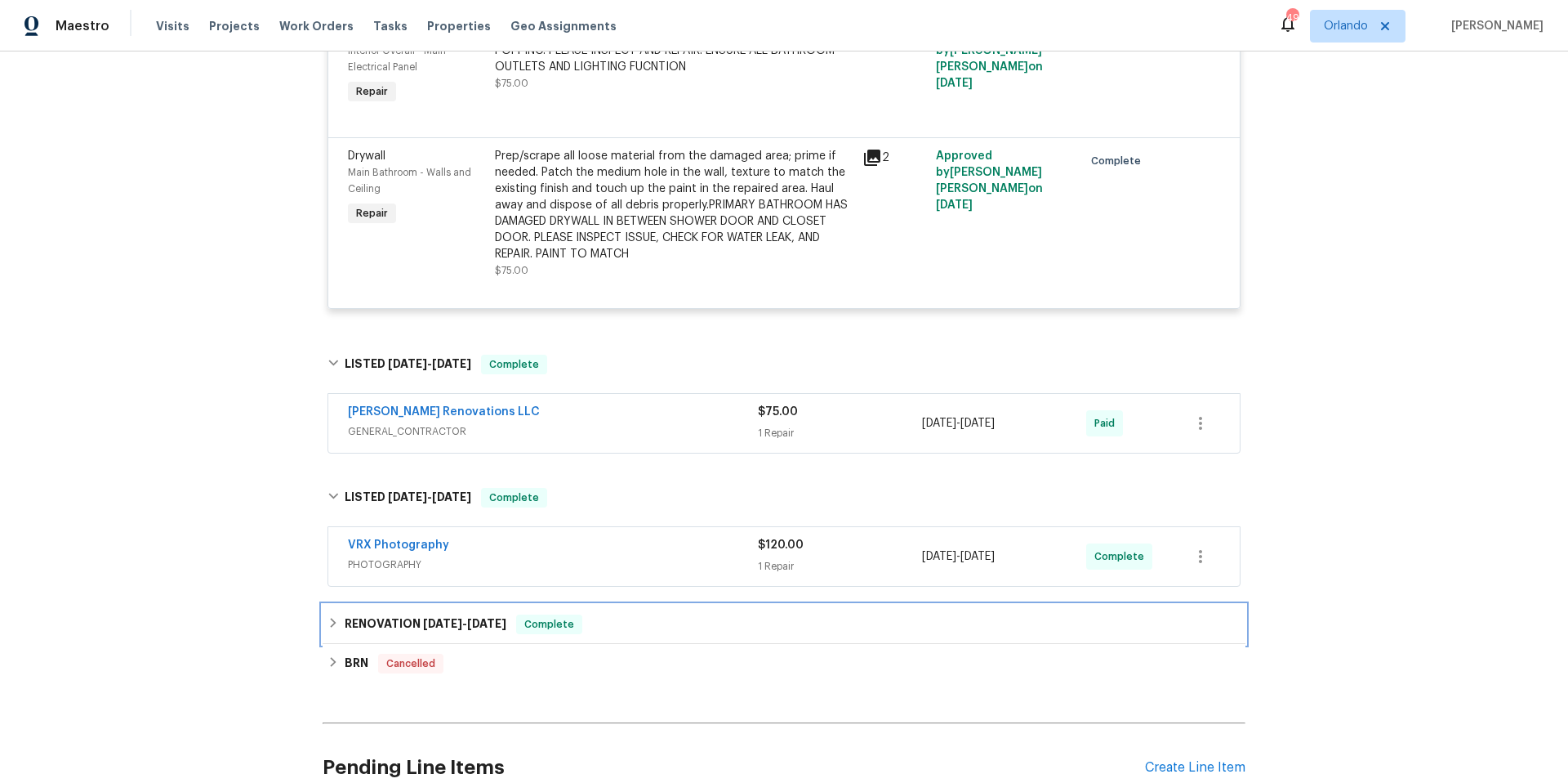
click at [649, 605] on div "RENOVATION [DATE] - [DATE] Complete" at bounding box center [784, 624] width 923 height 39
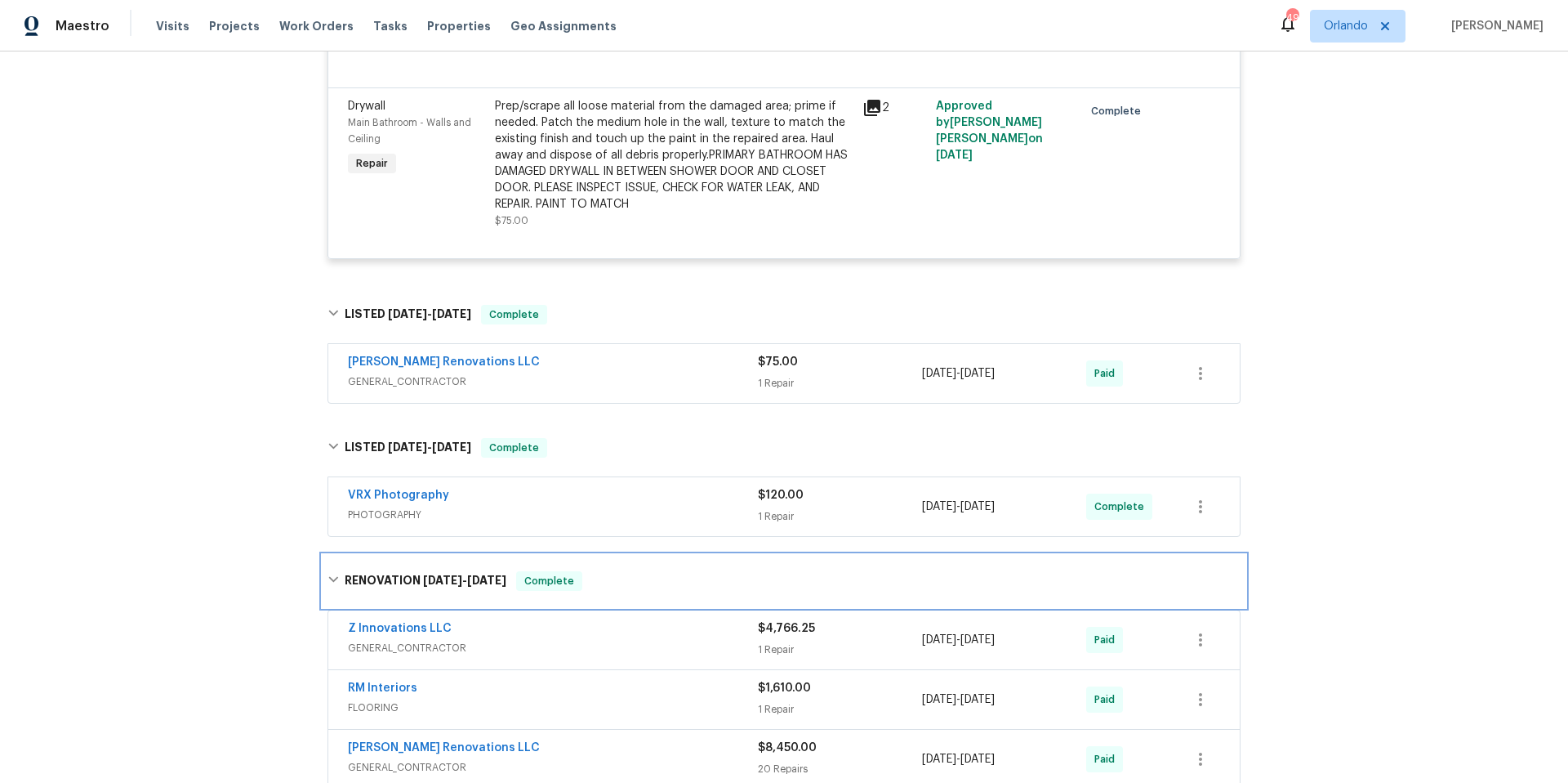
scroll to position [4533, 0]
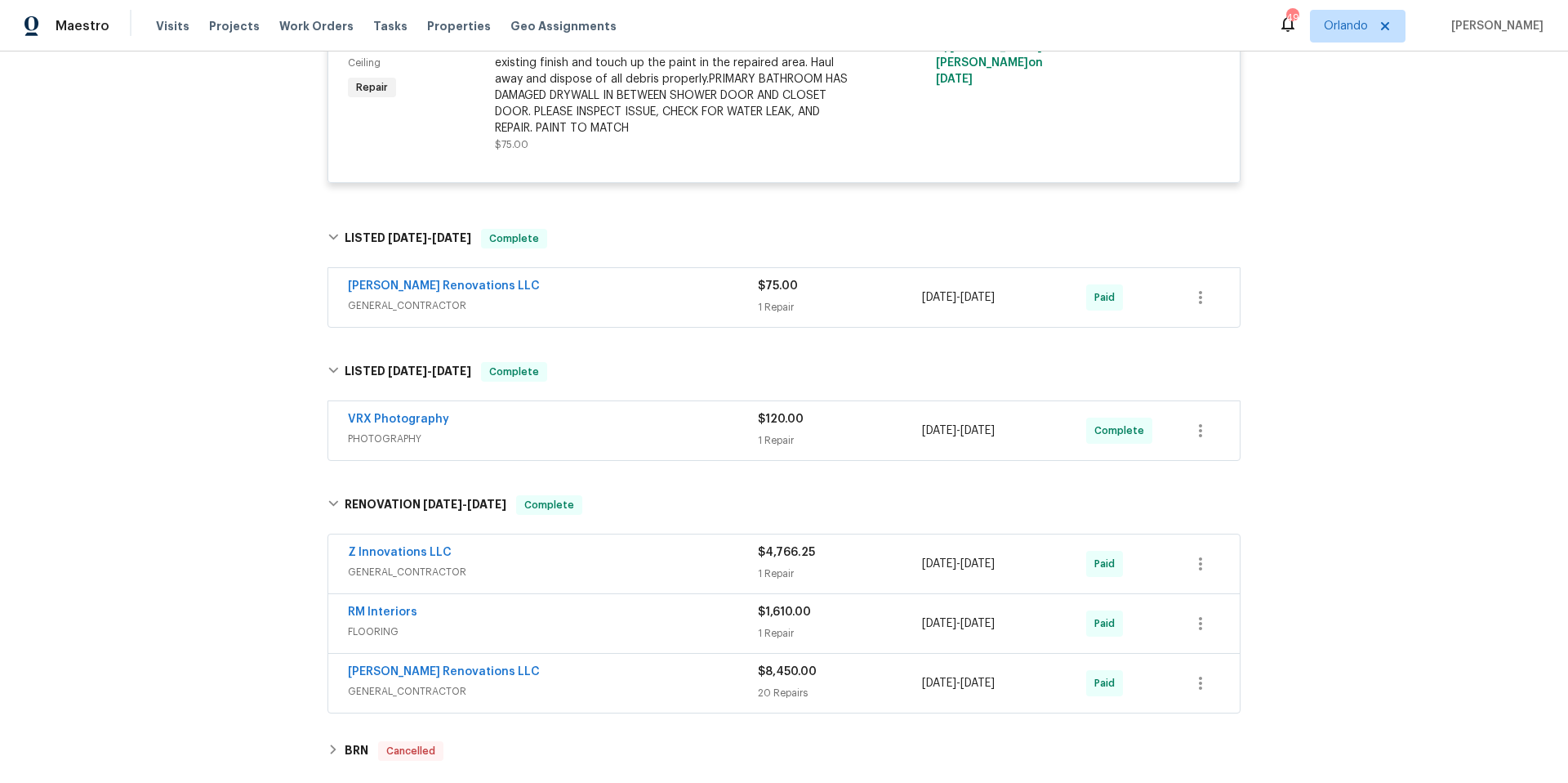
click at [623, 663] on div "[PERSON_NAME] Renovations LLC" at bounding box center [554, 673] width 410 height 20
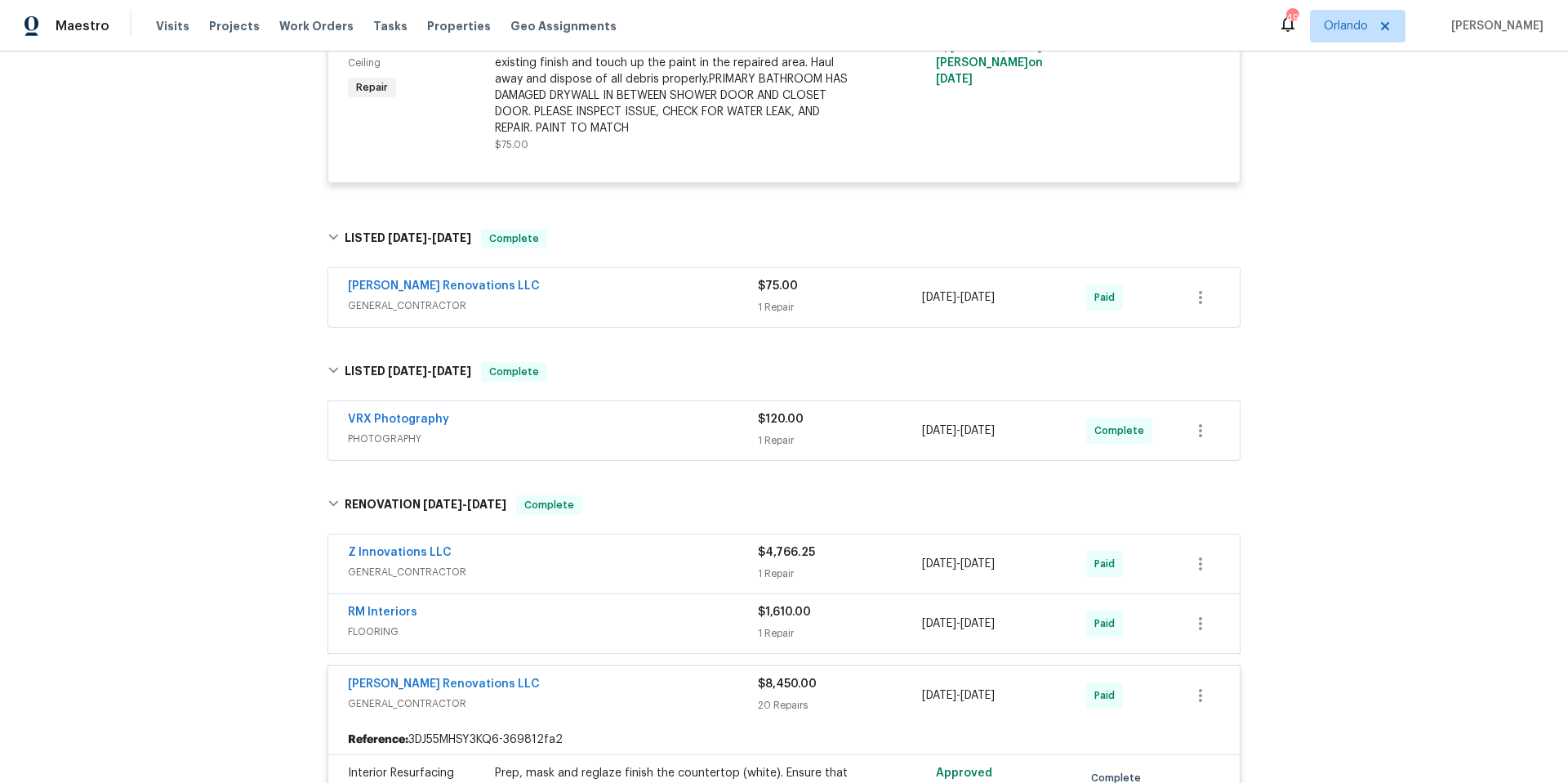
click at [634, 544] on div "Z Innovations LLC" at bounding box center [554, 554] width 410 height 20
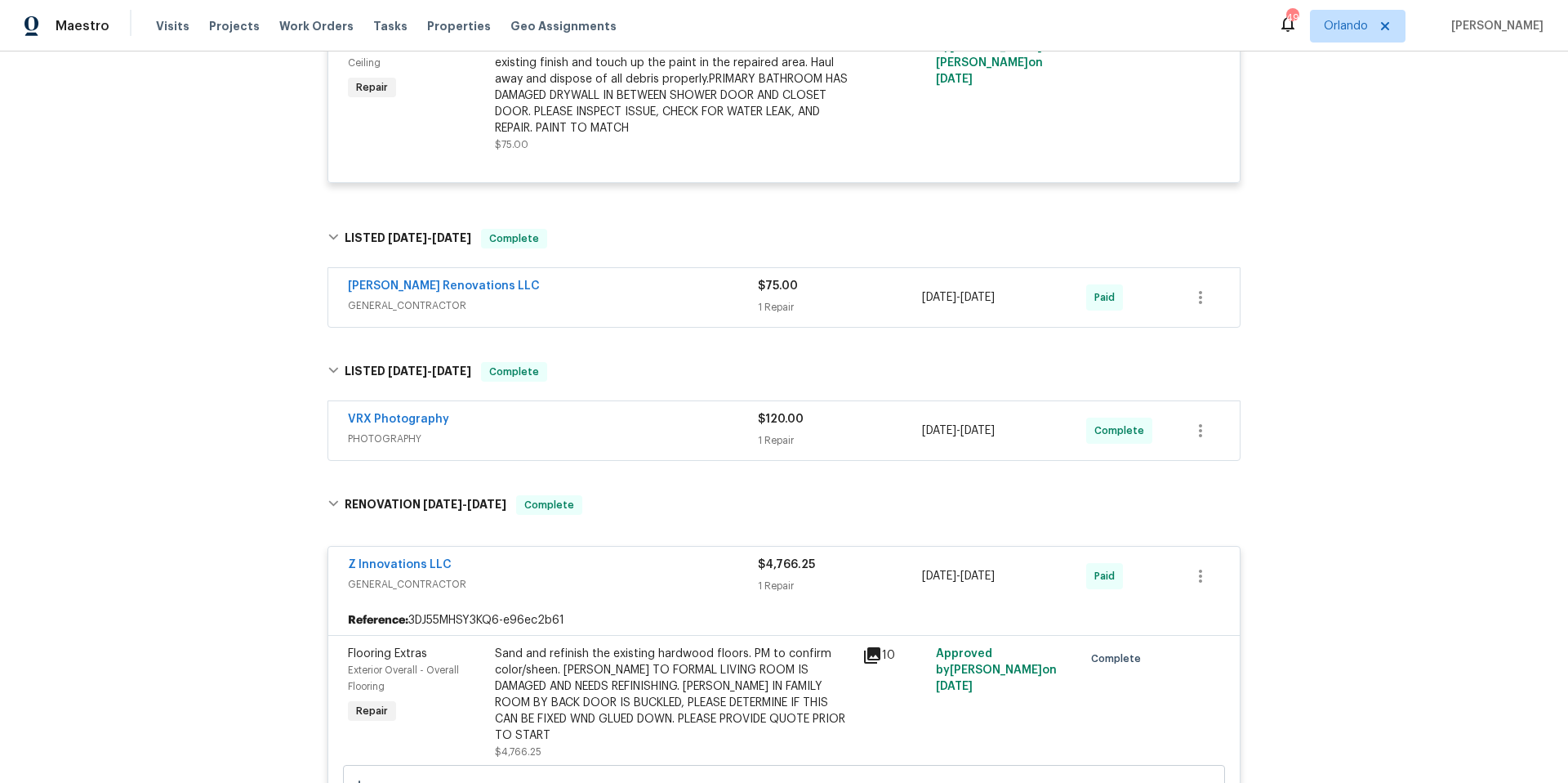
click at [634, 557] on div "Z Innovations LLC" at bounding box center [554, 567] width 410 height 20
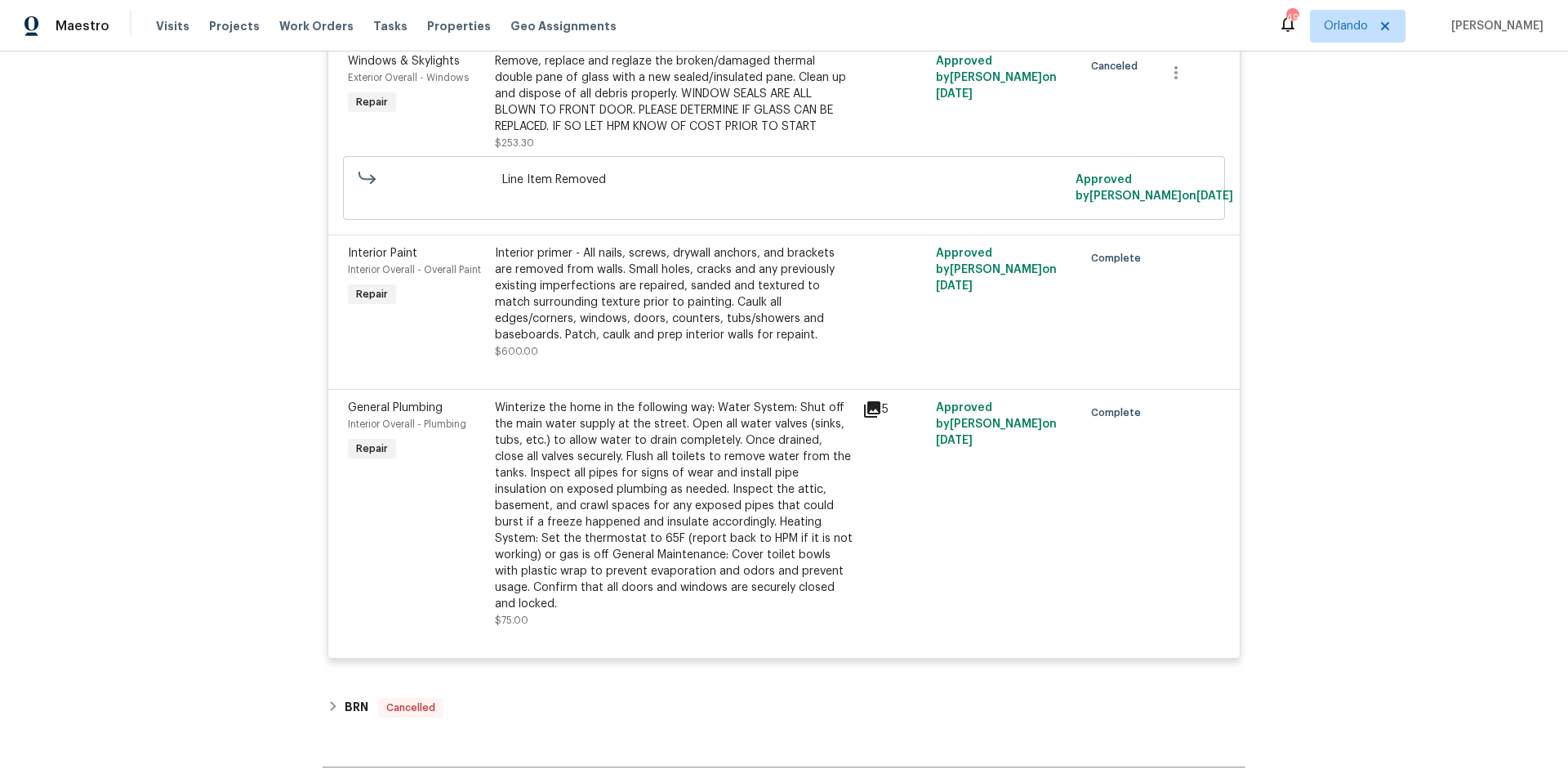
scroll to position [8104, 0]
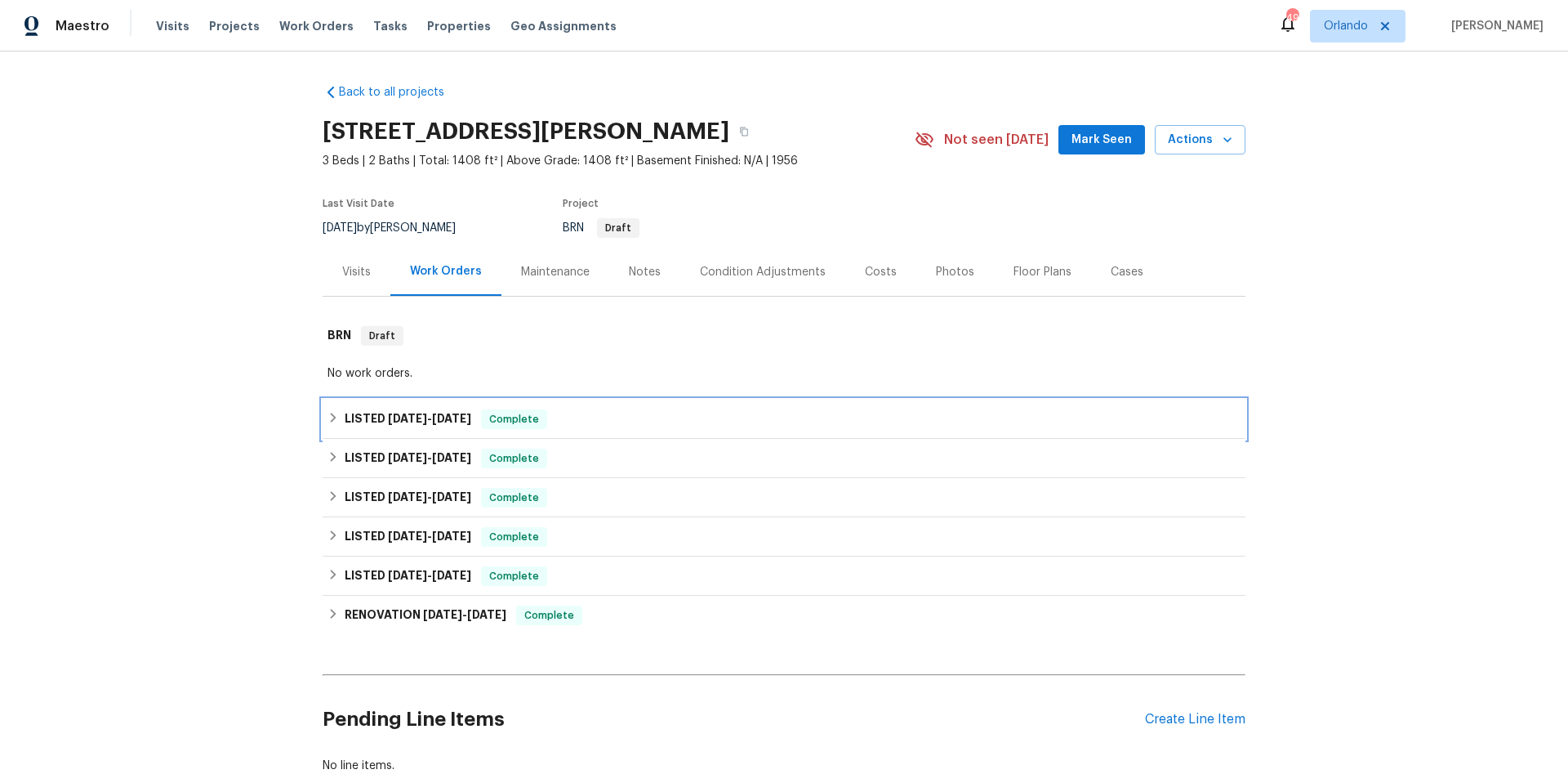
click at [573, 420] on div "LISTED [DATE] - [DATE] Complete" at bounding box center [784, 419] width 913 height 20
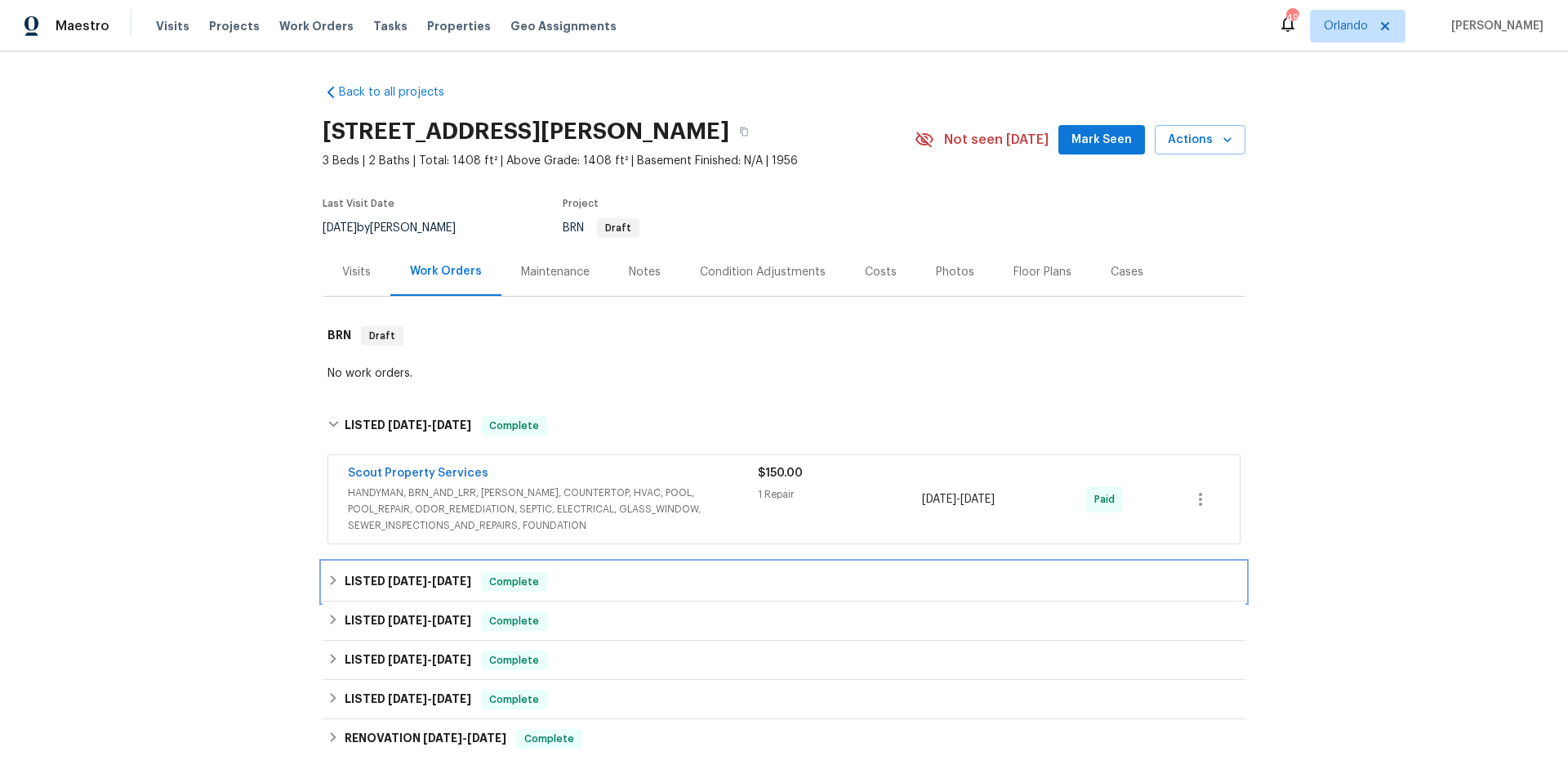
click at [568, 580] on div "LISTED 6/18/25 - 6/18/25 Complete" at bounding box center [784, 582] width 913 height 20
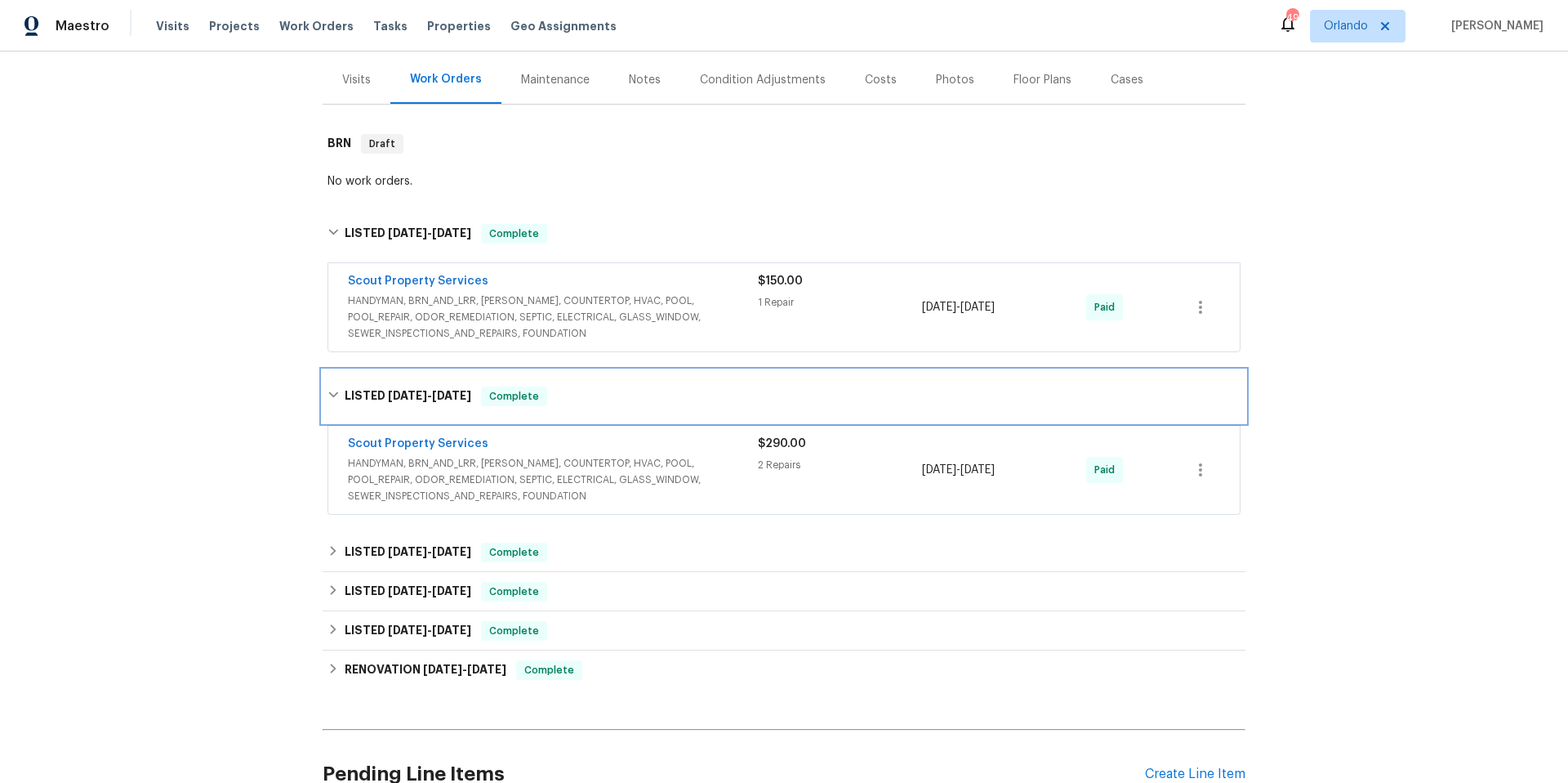
scroll to position [270, 0]
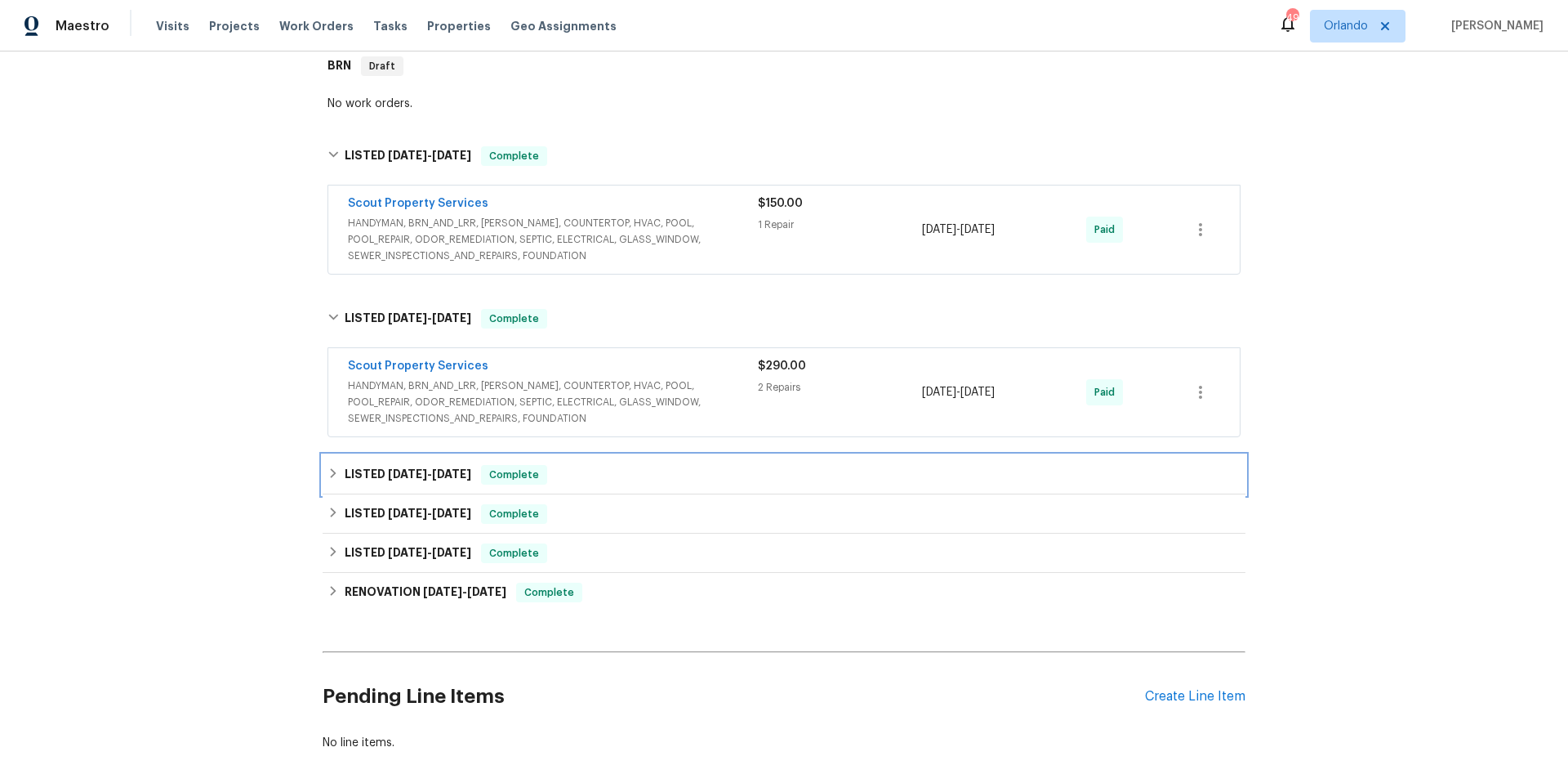
click at [601, 480] on div "LISTED 5/15/25 - 5/16/25 Complete" at bounding box center [784, 475] width 913 height 20
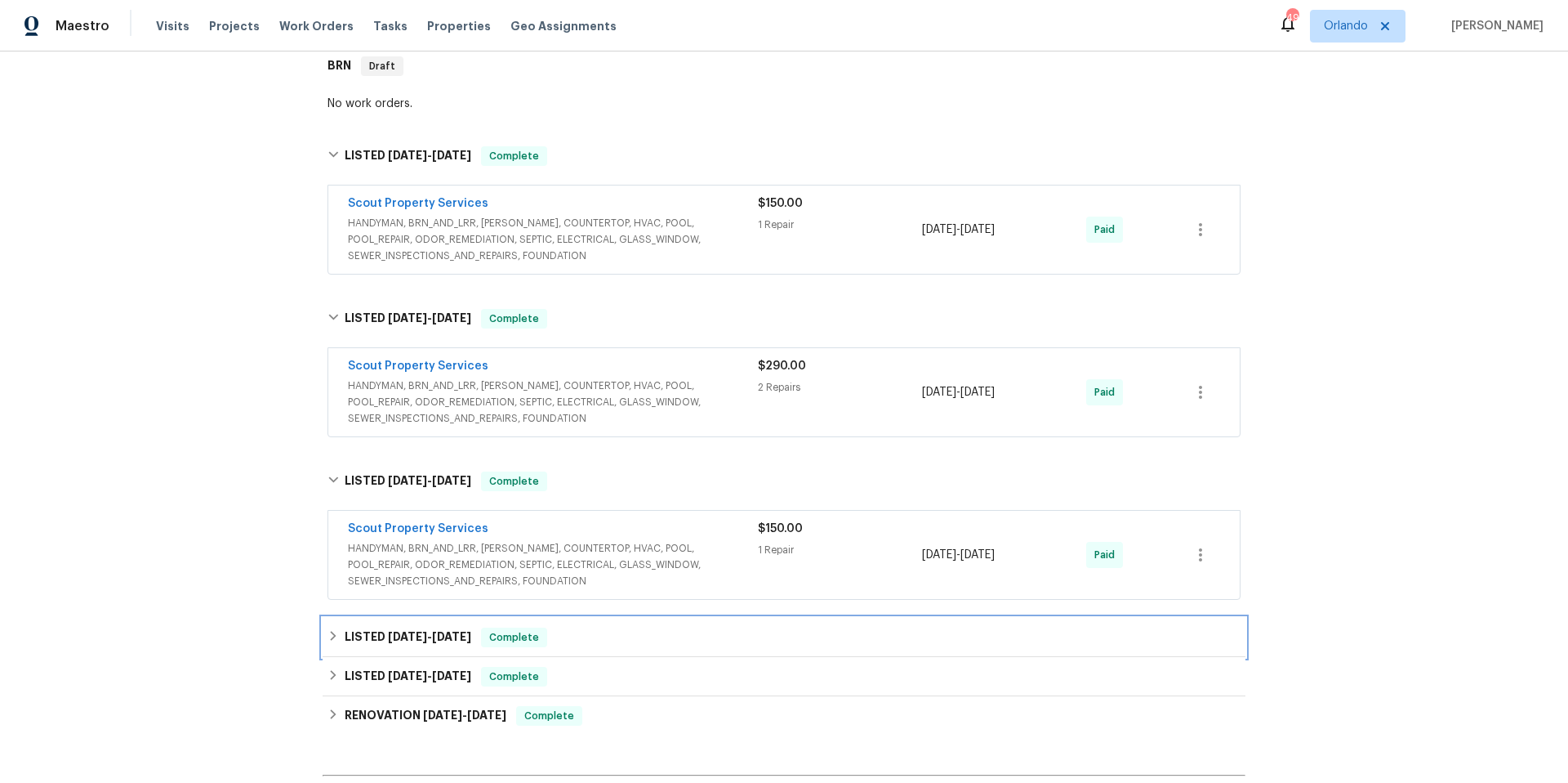
click at [610, 644] on div "LISTED 3/31/25 - 4/2/25 Complete" at bounding box center [784, 638] width 913 height 20
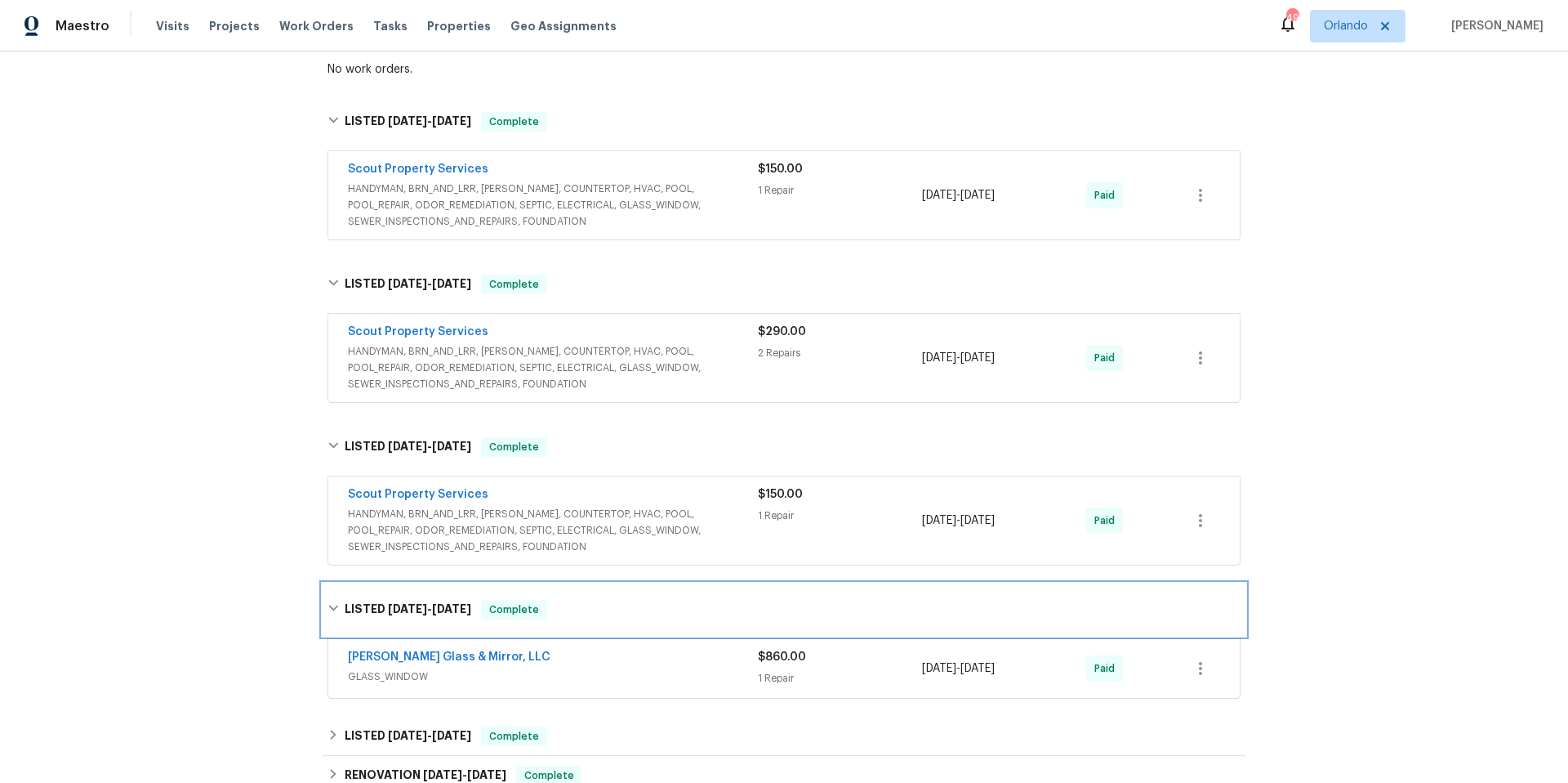
scroll to position [389, 0]
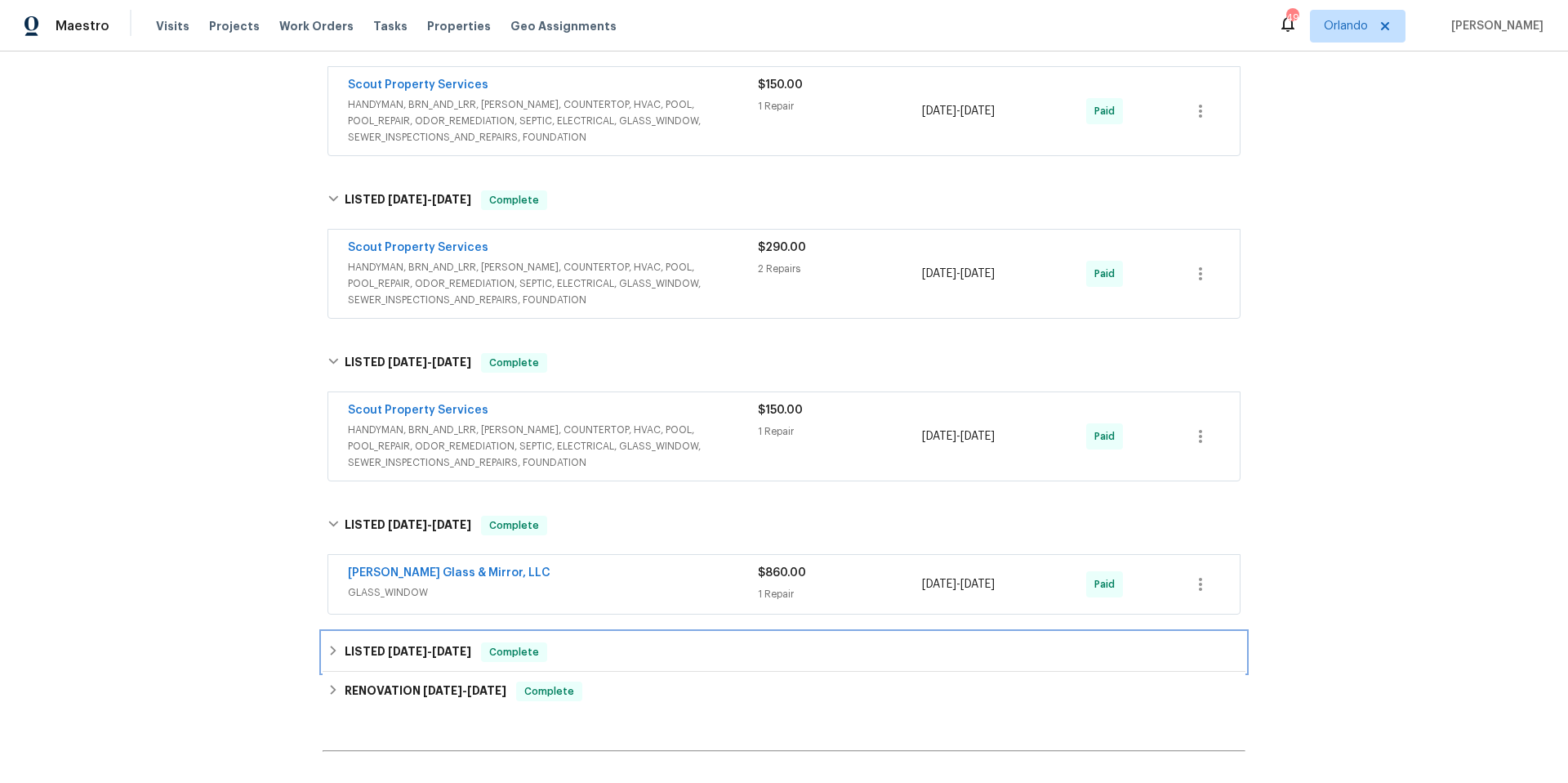
click at [592, 644] on div "LISTED 2/27/25 - 2/28/25 Complete" at bounding box center [784, 652] width 913 height 20
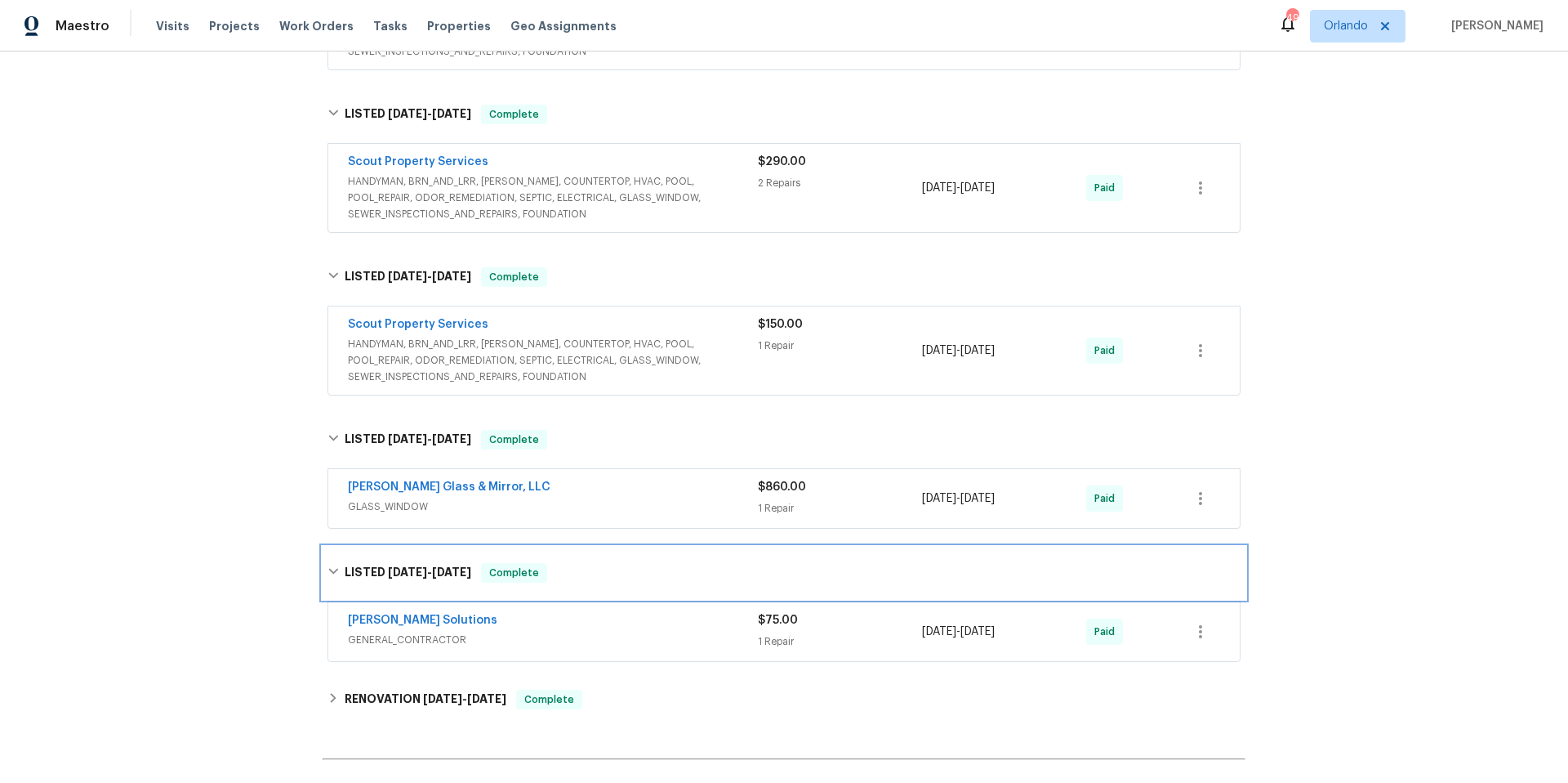
scroll to position [672, 0]
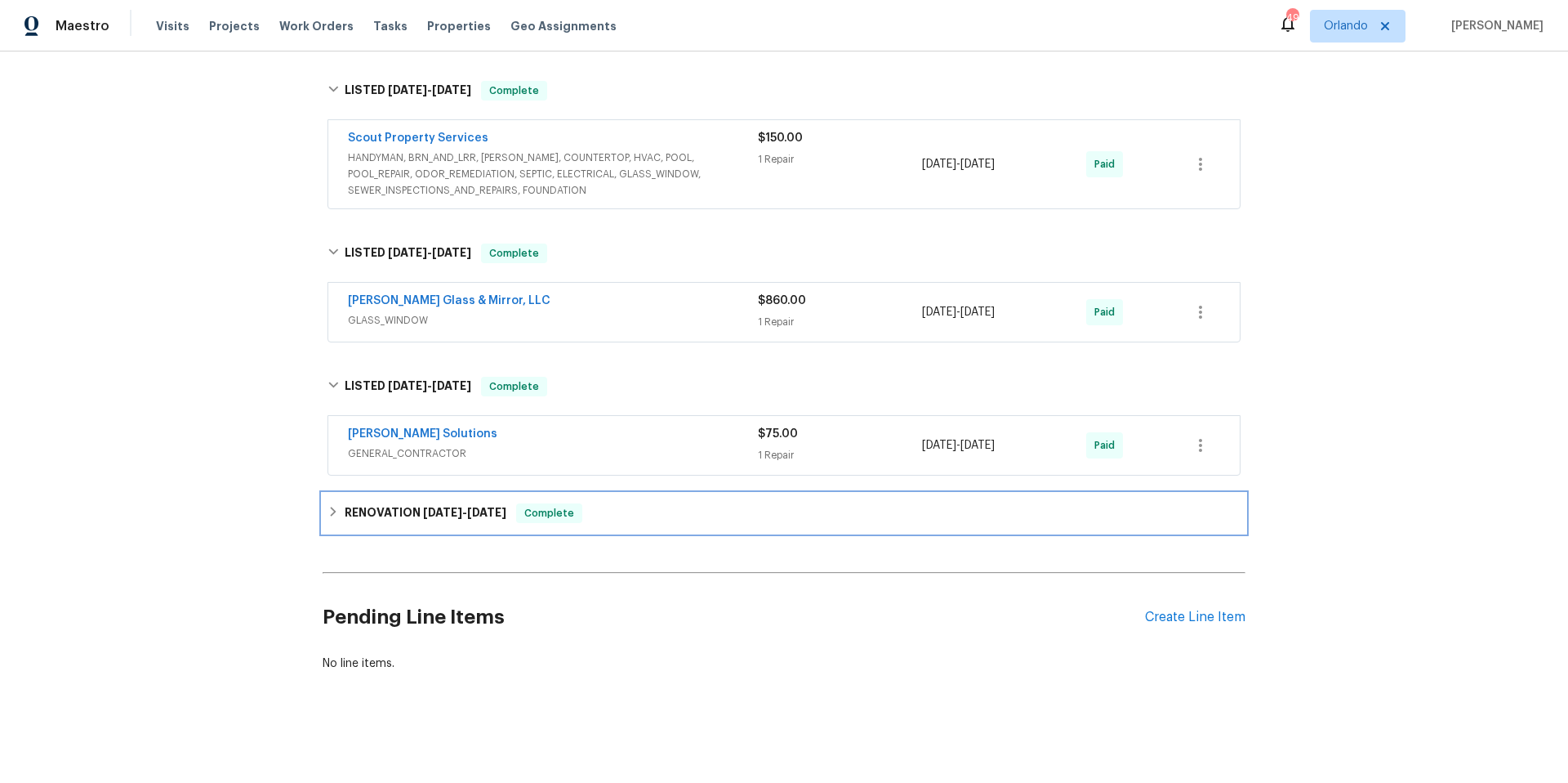
click at [636, 503] on div "RENOVATION 2/12/25 - 2/20/25 Complete" at bounding box center [784, 513] width 913 height 20
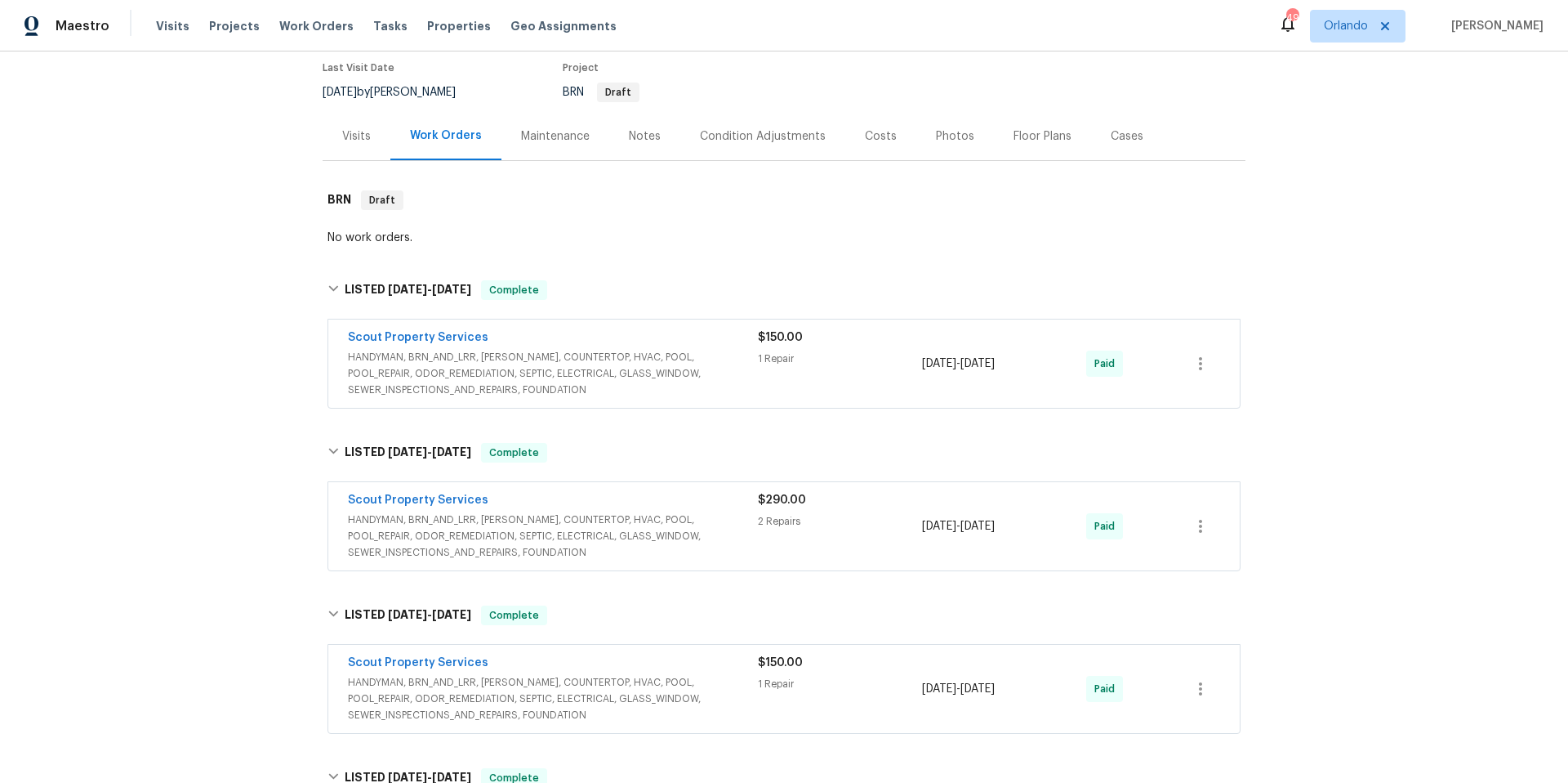
scroll to position [0, 0]
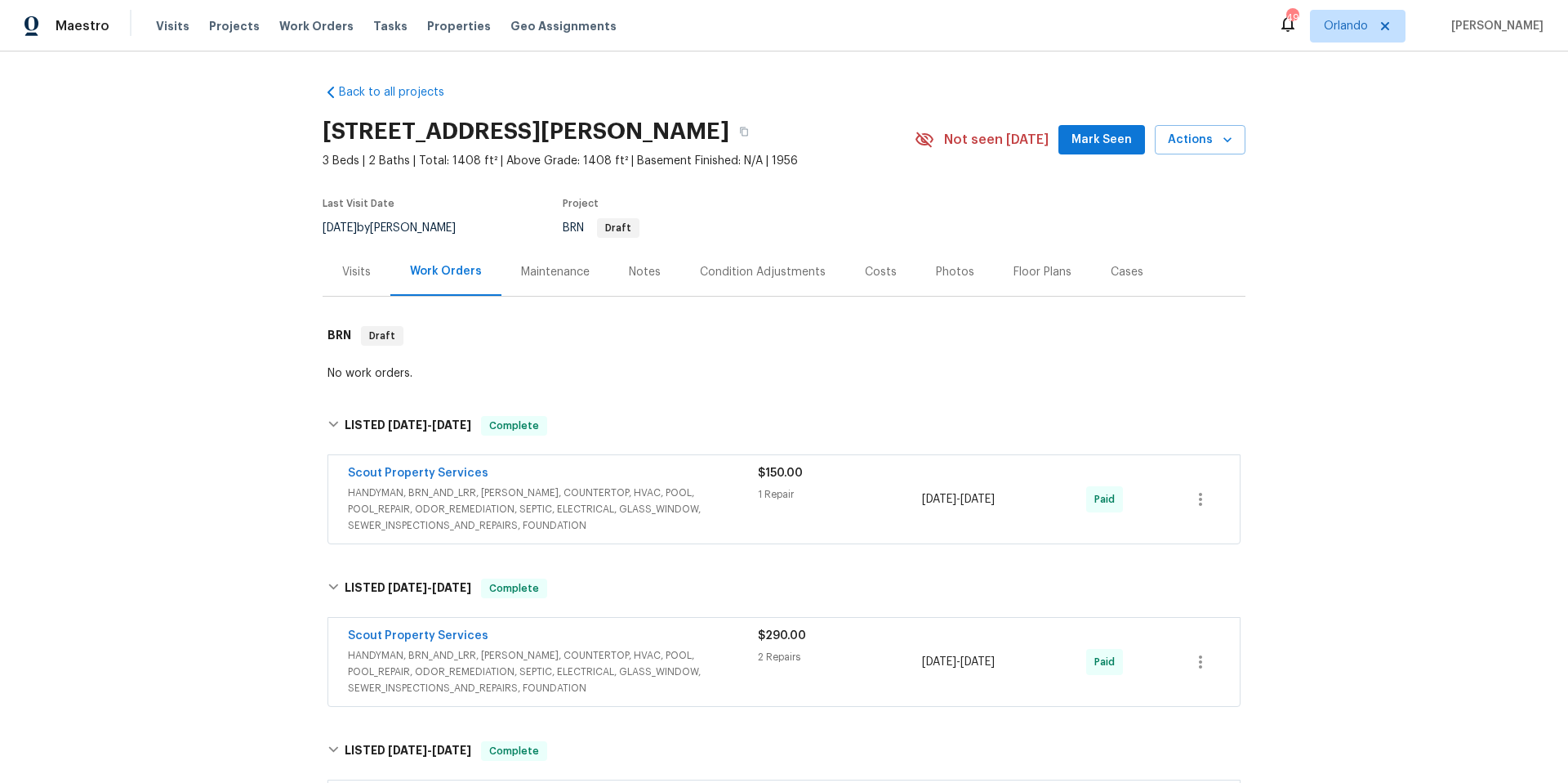
click at [936, 271] on div "Photos" at bounding box center [955, 272] width 39 height 16
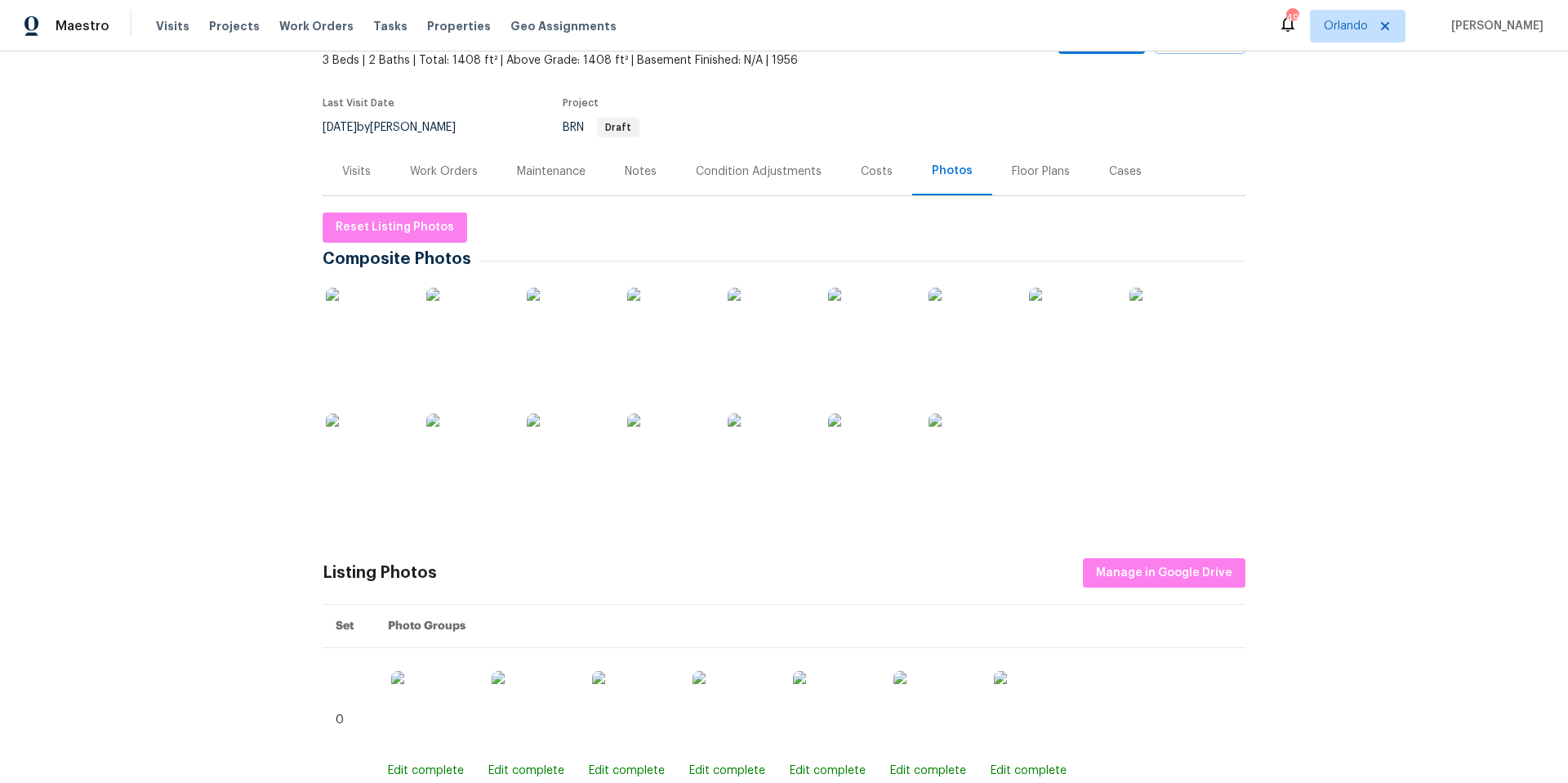
scroll to position [105, 0]
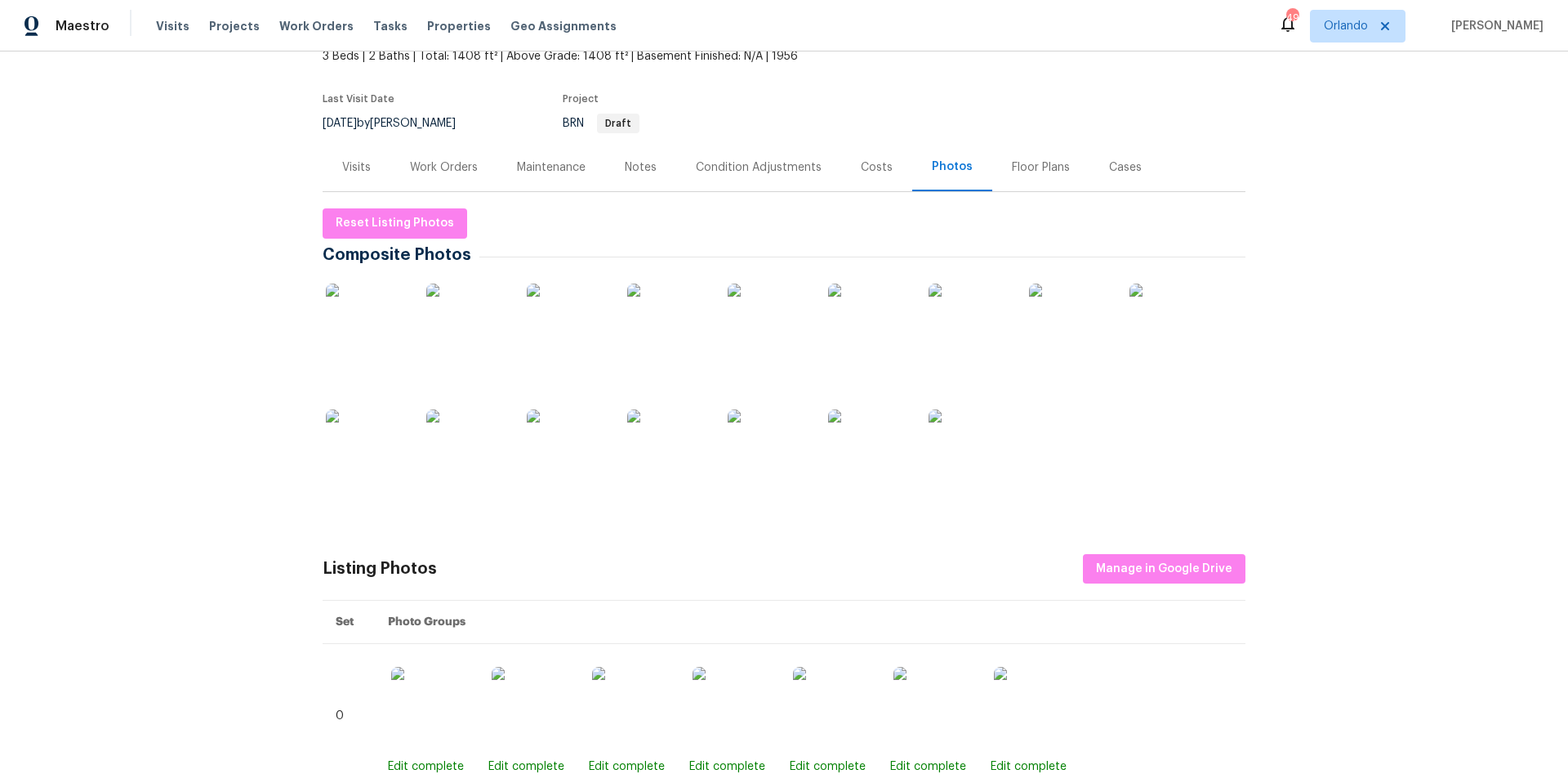
click at [575, 344] on img at bounding box center [567, 325] width 82 height 82
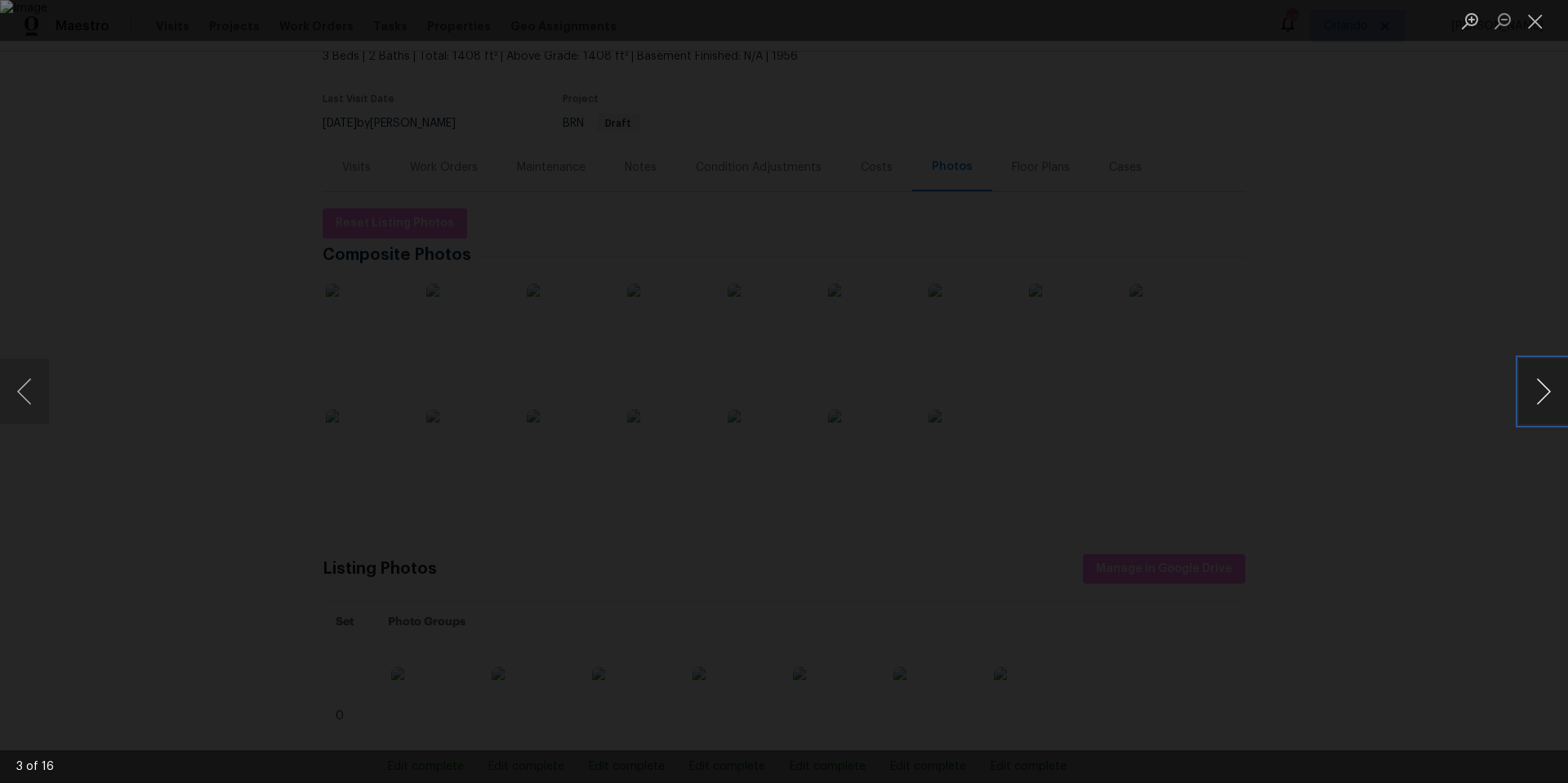
click at [1544, 395] on button "Next image" at bounding box center [1543, 392] width 49 height 66
click at [1534, 24] on button "Close lightbox" at bounding box center [1535, 21] width 33 height 29
